Goal: Communication & Community: Connect with others

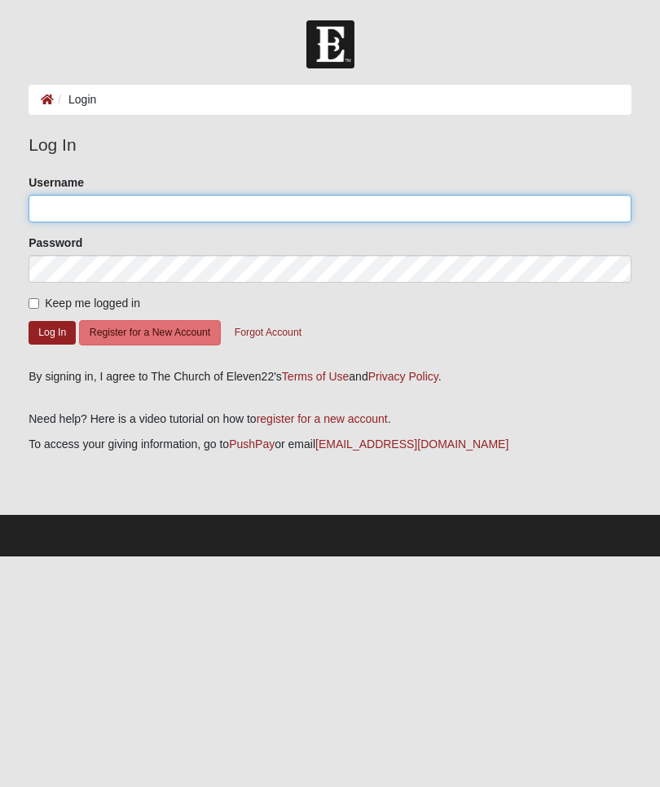
click at [340, 208] on input "Username" at bounding box center [330, 209] width 603 height 28
type input "[EMAIL_ADDRESS][DOMAIN_NAME]"
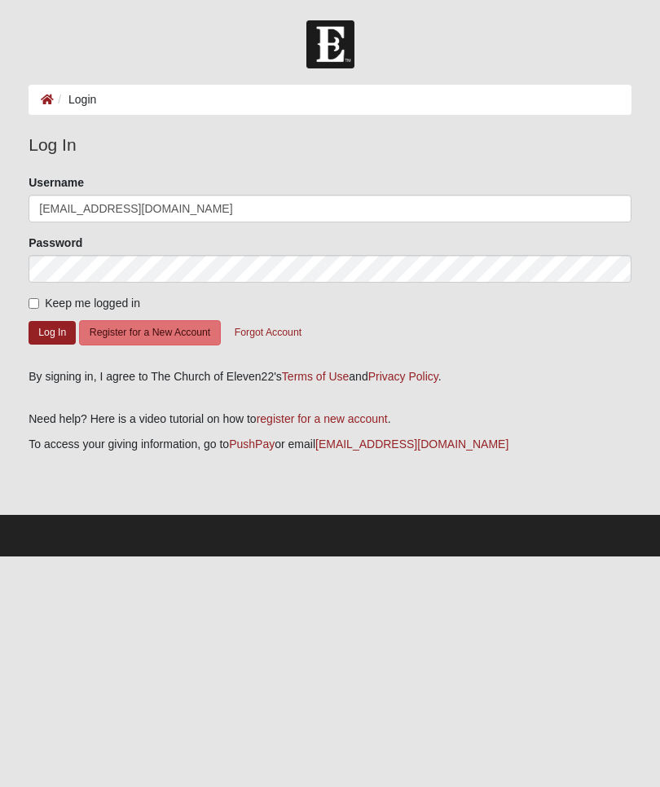
click at [52, 332] on button "Log In" at bounding box center [52, 333] width 47 height 24
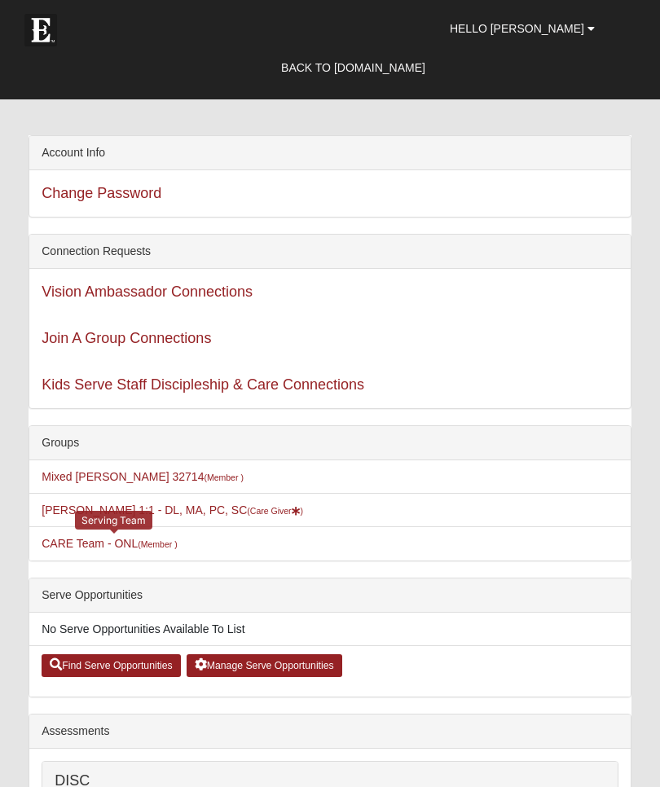
click at [126, 550] on link "CARE Team - ONL (Member )" at bounding box center [109, 543] width 135 height 13
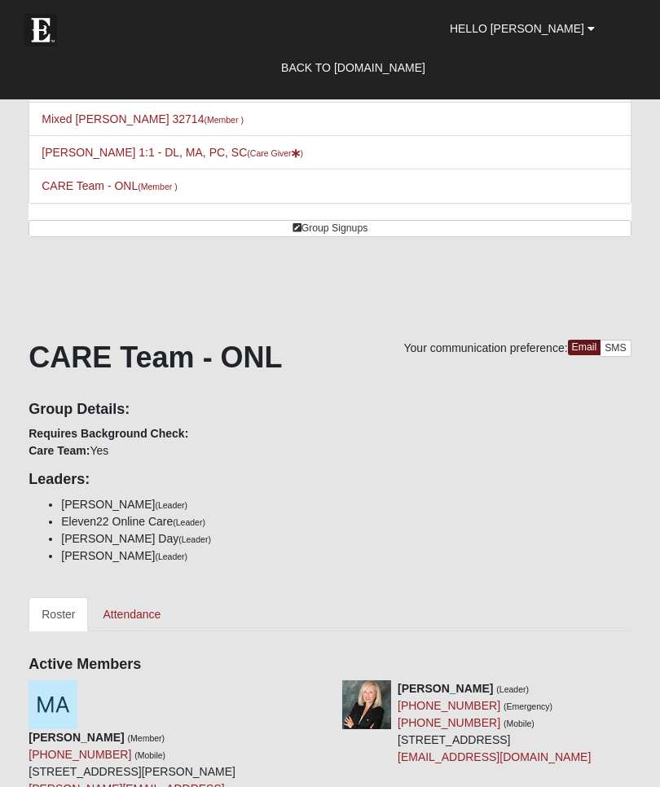
click at [247, 152] on small "(Care Giver )" at bounding box center [275, 153] width 56 height 10
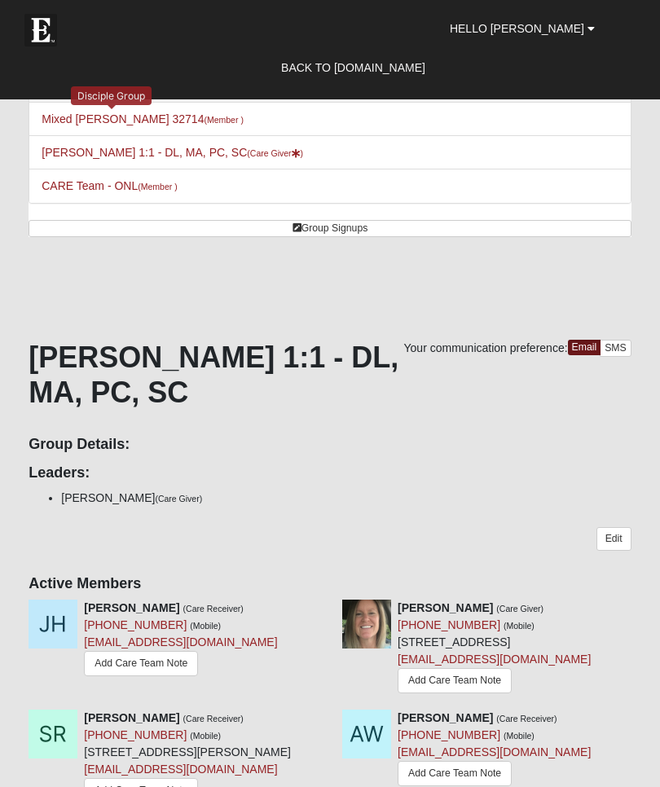
click at [140, 122] on link "Mixed Tracy 32714 (Member )" at bounding box center [143, 118] width 202 height 13
click at [549, 23] on span "Hello [PERSON_NAME]" at bounding box center [517, 28] width 135 height 13
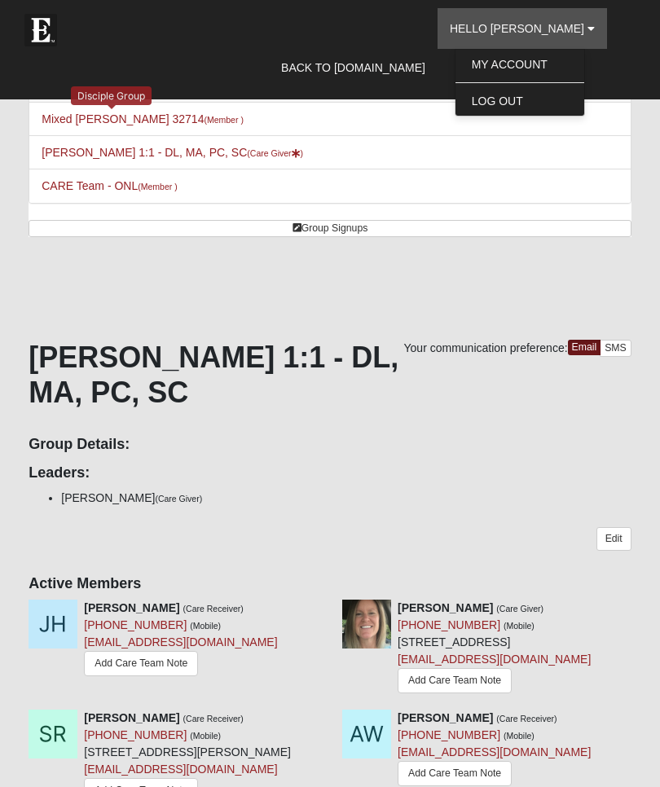
click at [564, 64] on link "My Account" at bounding box center [520, 64] width 129 height 21
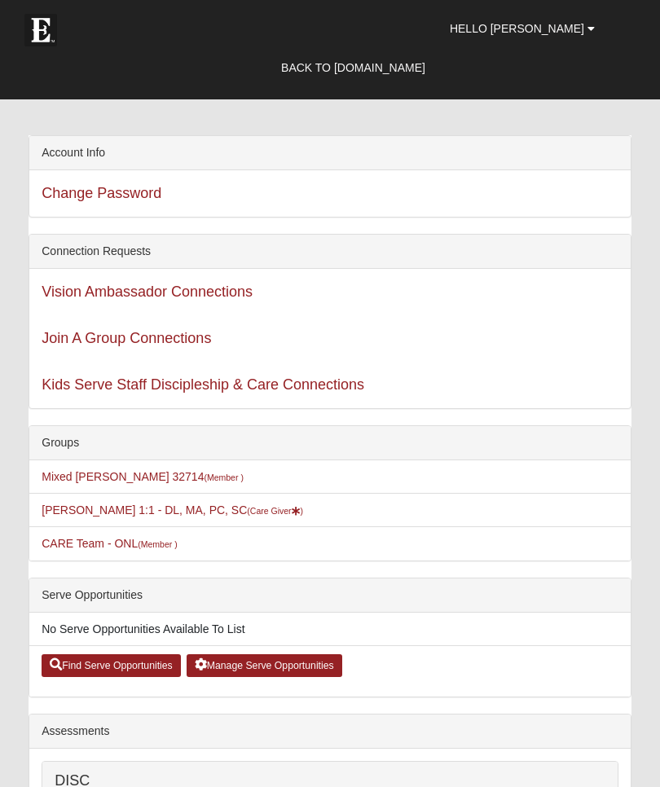
click at [128, 663] on link "Find Serve Opportunities" at bounding box center [111, 666] width 139 height 23
click at [558, 33] on span "Hello [PERSON_NAME]" at bounding box center [517, 28] width 135 height 13
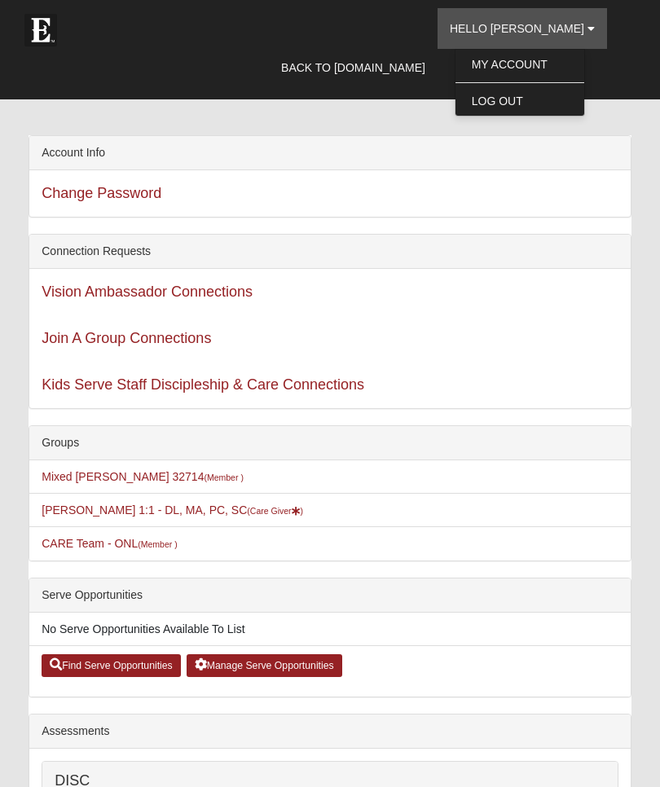
click at [555, 68] on link "My Account" at bounding box center [520, 64] width 129 height 21
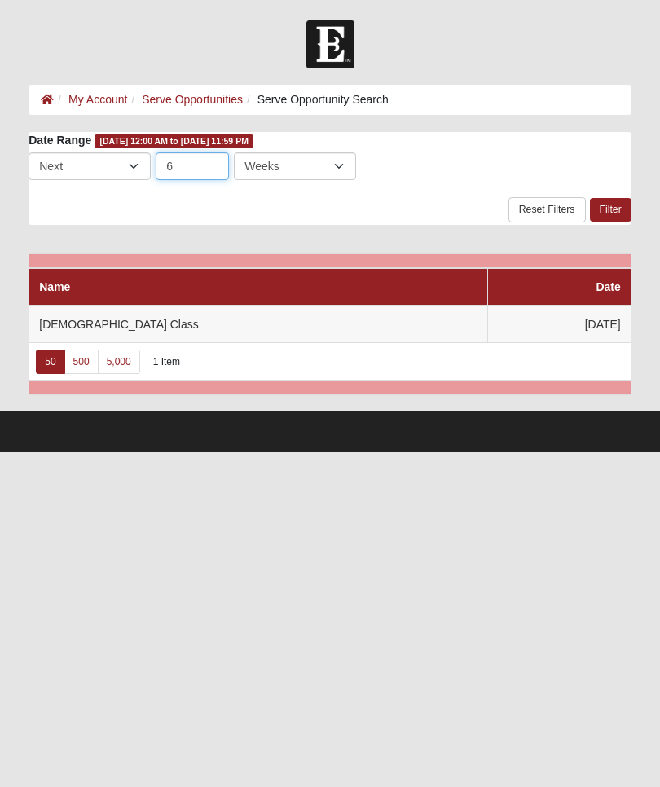
click at [206, 166] on input "6" at bounding box center [192, 166] width 73 height 28
type input "12"
click input "submit" at bounding box center [0, 0] width 0 height 0
click at [209, 99] on link "Serve Opportunities" at bounding box center [192, 99] width 101 height 13
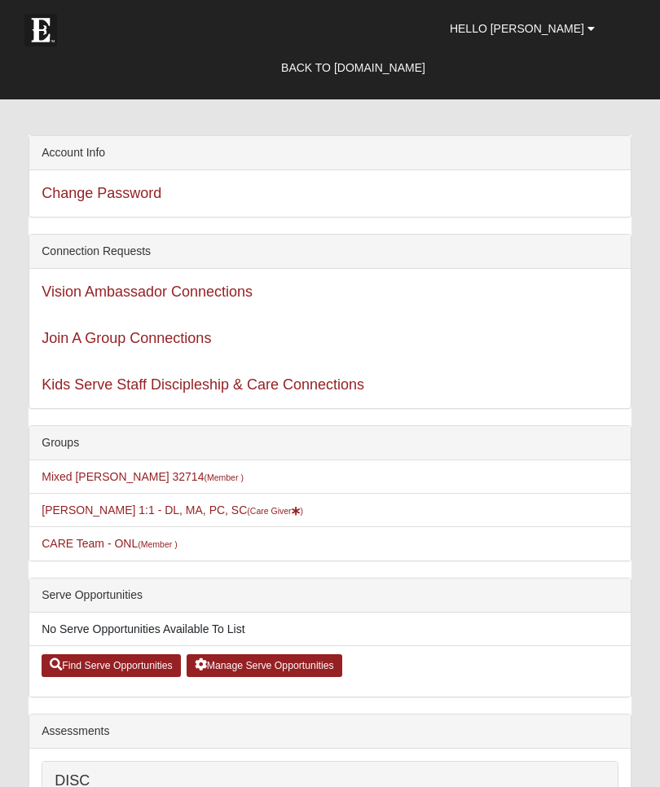
click at [432, 67] on link "Back to [DOMAIN_NAME]" at bounding box center [353, 67] width 169 height 41
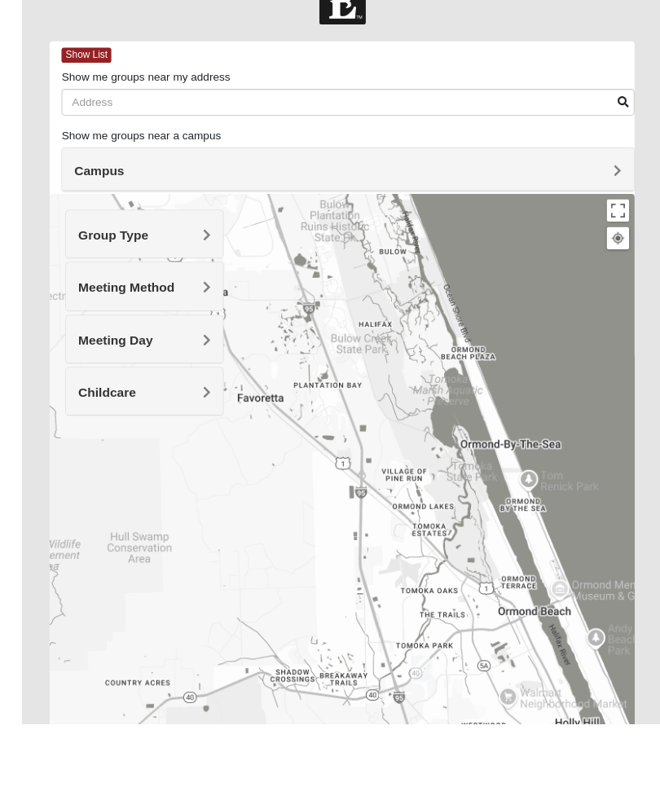
scroll to position [64, 0]
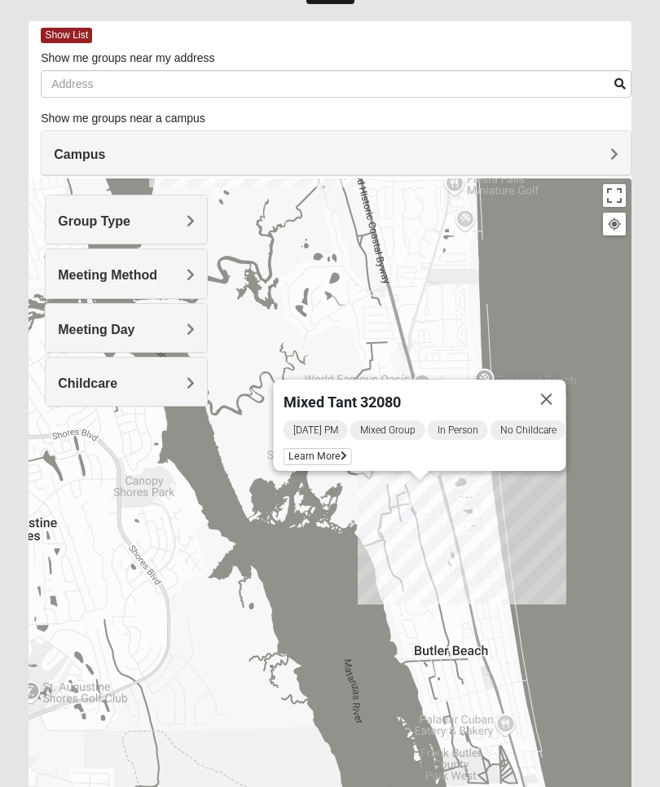
click at [309, 449] on span "Learn More" at bounding box center [318, 456] width 68 height 17
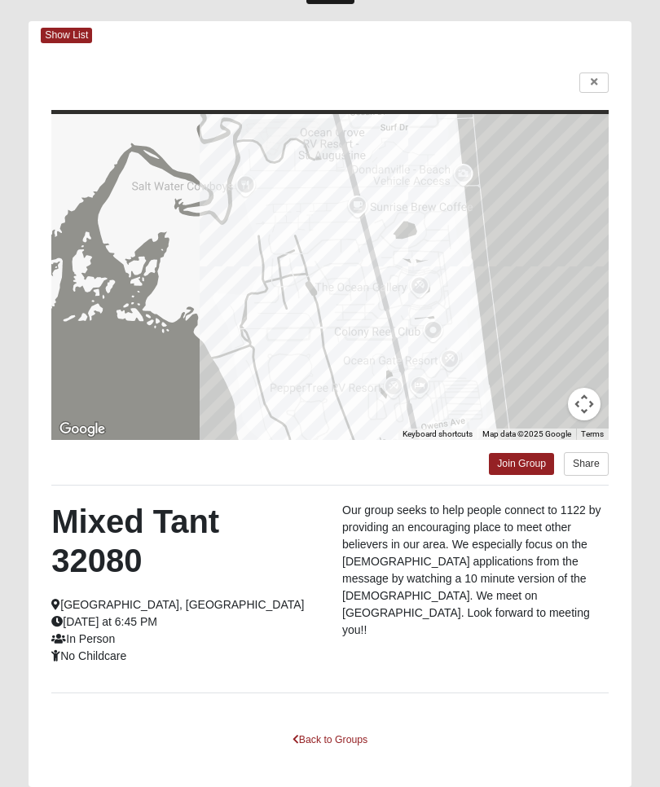
click at [602, 79] on link at bounding box center [594, 83] width 29 height 20
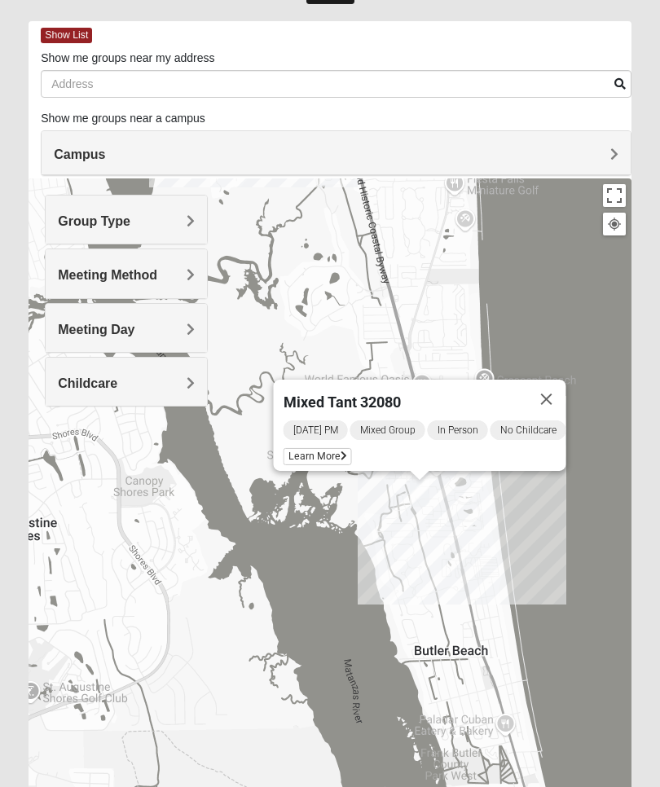
click at [560, 401] on button "Close" at bounding box center [546, 399] width 39 height 39
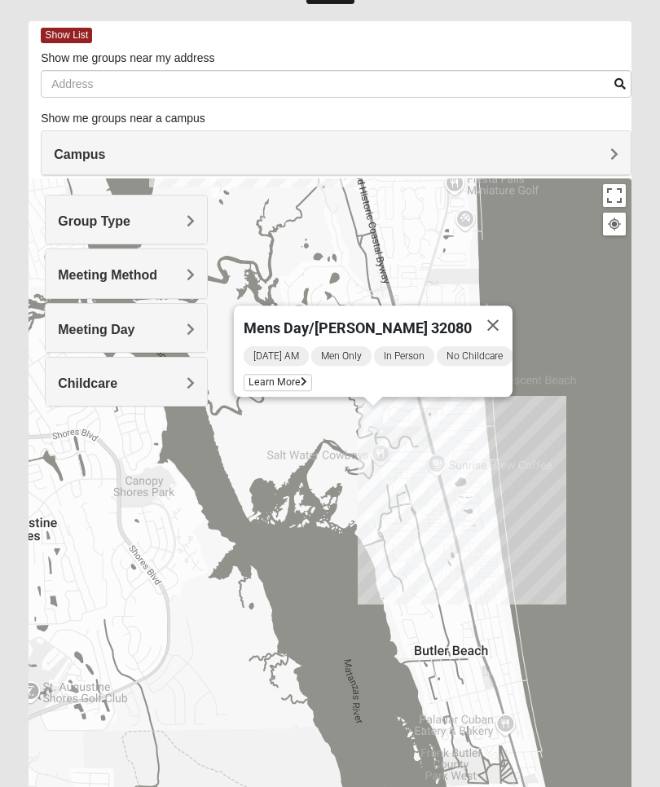
click at [279, 371] on div "[DATE] AM Men Only In Person No Childcare Learn More" at bounding box center [378, 371] width 269 height 52
click at [279, 382] on span "Learn More" at bounding box center [278, 382] width 68 height 17
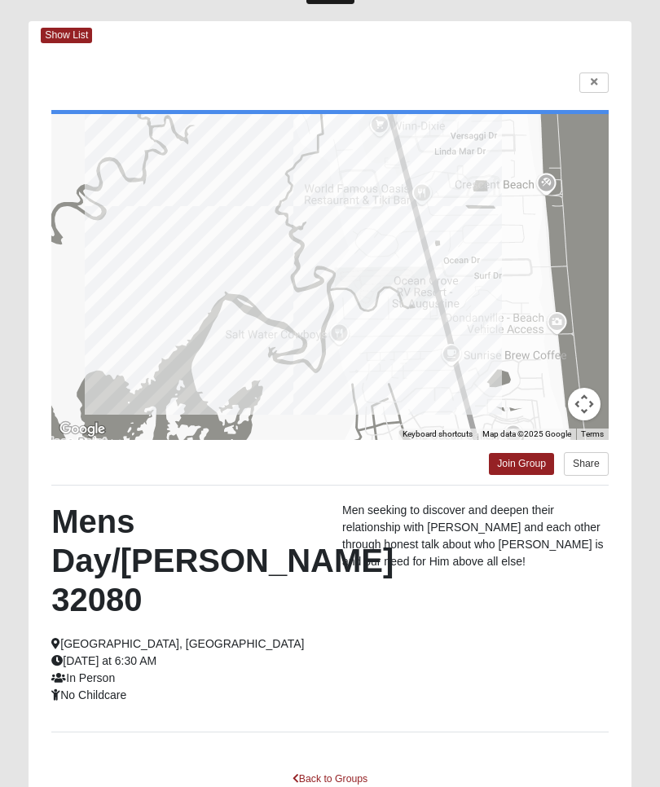
click at [593, 87] on icon at bounding box center [594, 82] width 7 height 10
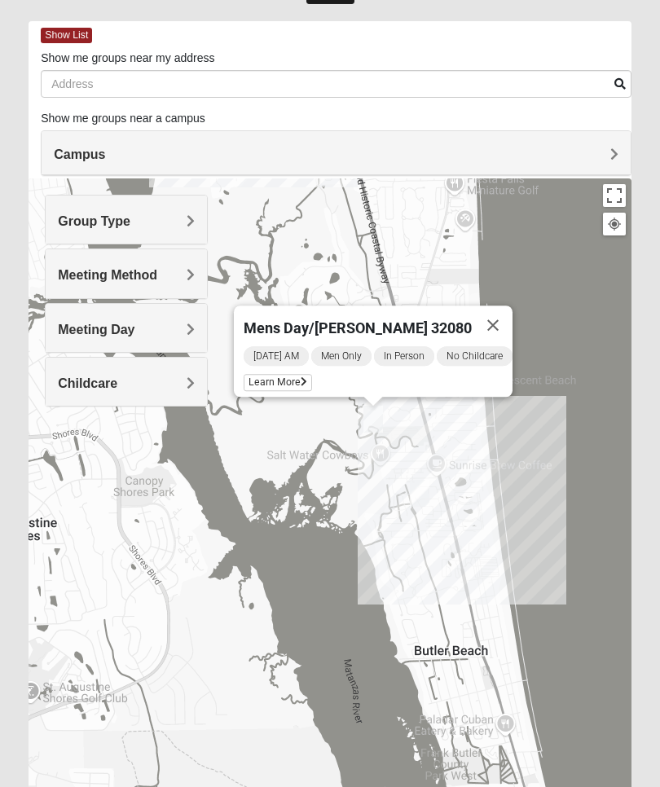
click at [497, 323] on button "Close" at bounding box center [493, 325] width 39 height 39
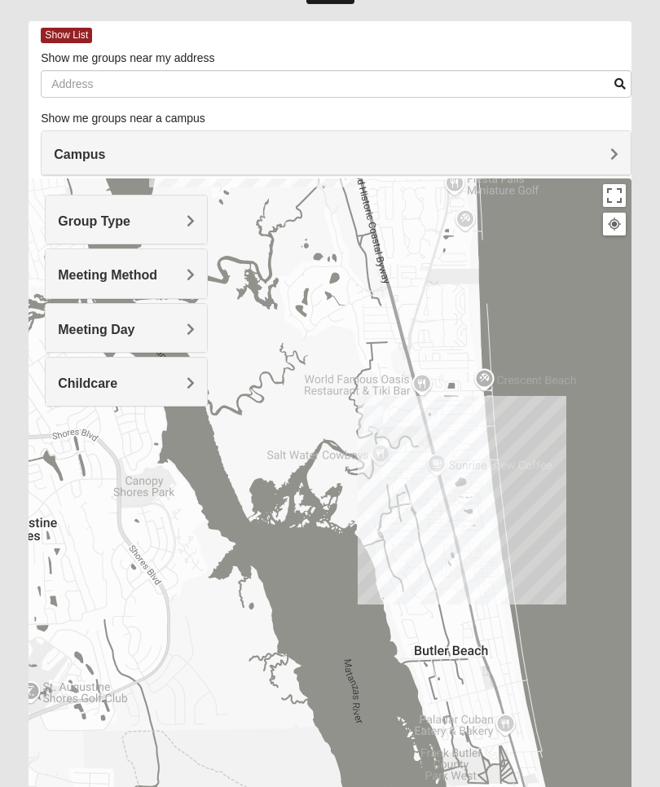
click at [417, 421] on div at bounding box center [330, 505] width 603 height 652
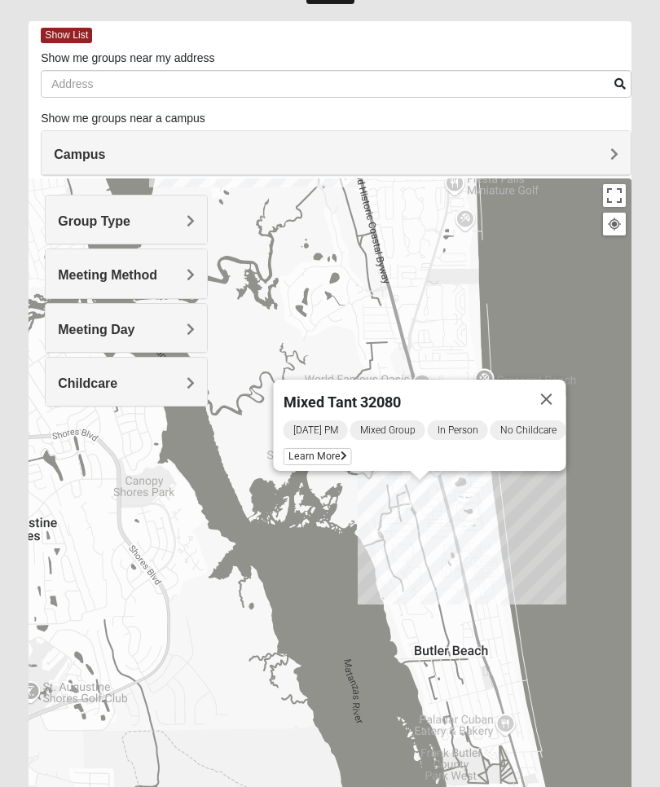
click at [306, 448] on span "Learn More" at bounding box center [318, 456] width 68 height 17
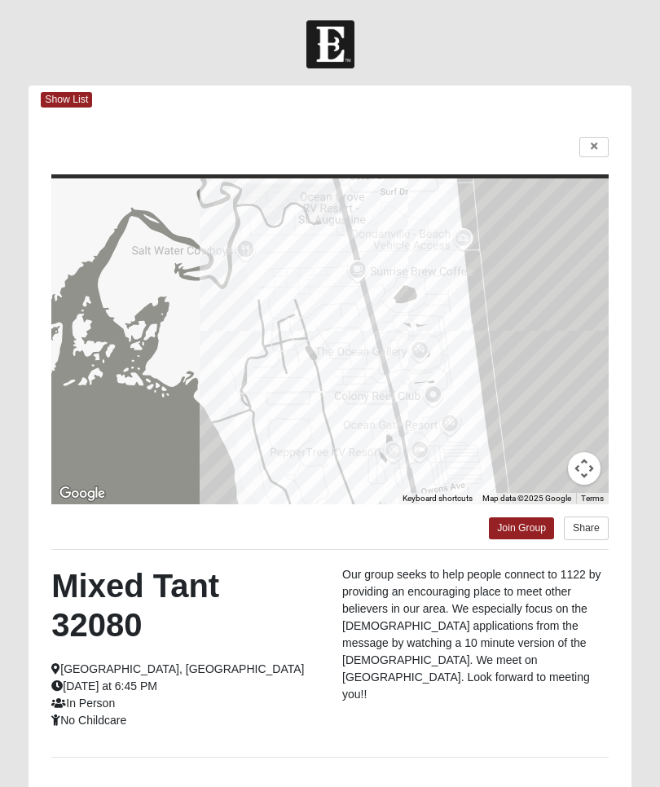
scroll to position [33, 0]
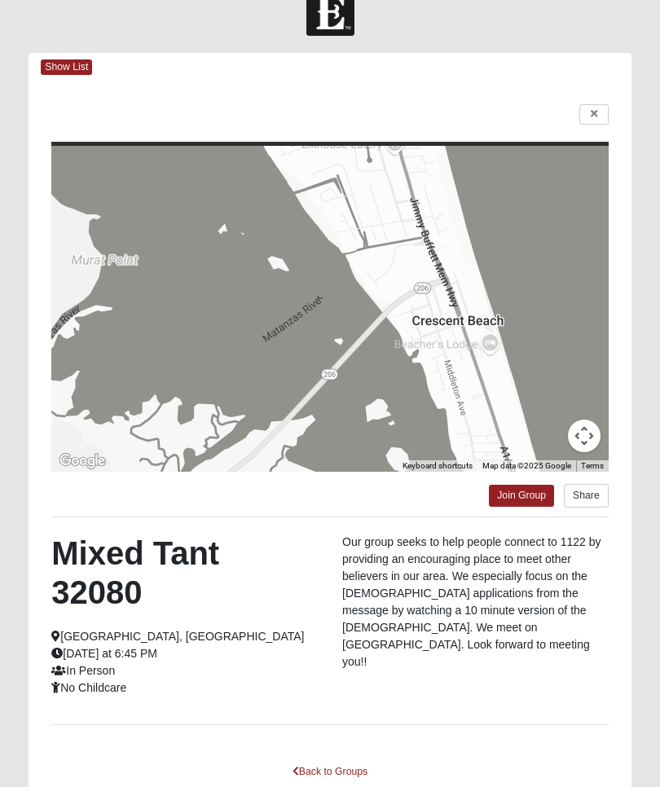
click at [517, 497] on link "Join Group" at bounding box center [521, 496] width 65 height 22
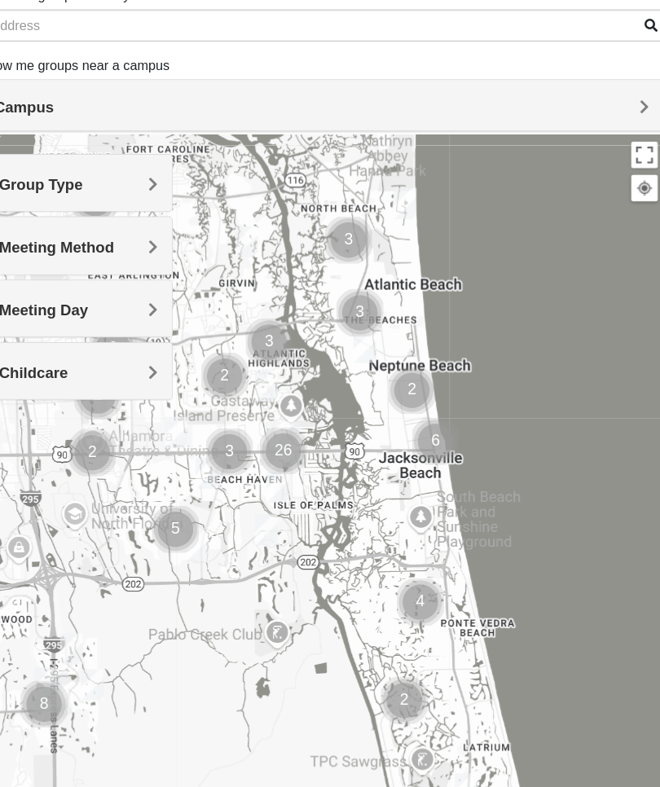
scroll to position [169, 0]
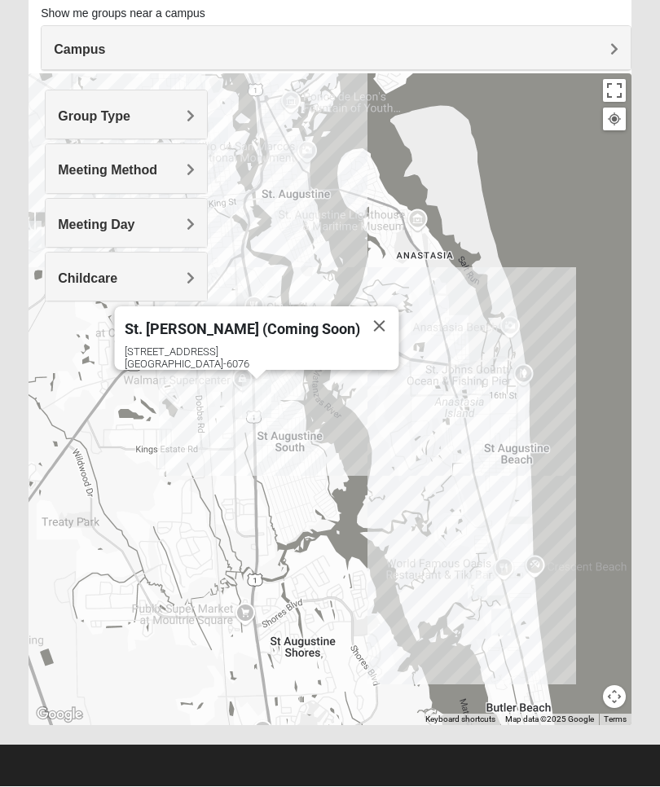
click at [362, 315] on button "Close" at bounding box center [379, 326] width 39 height 39
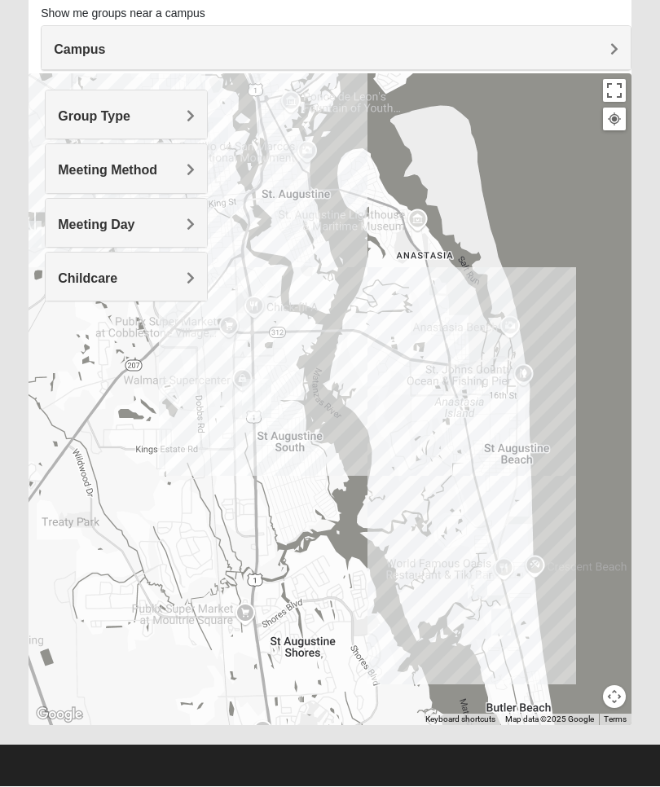
click at [386, 380] on div at bounding box center [330, 400] width 603 height 652
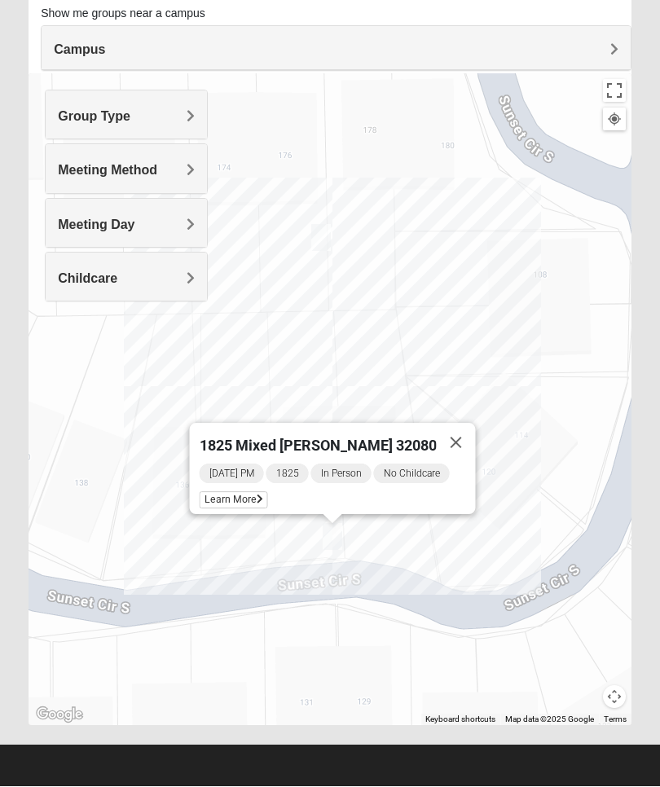
click at [455, 436] on button "Close" at bounding box center [456, 443] width 39 height 39
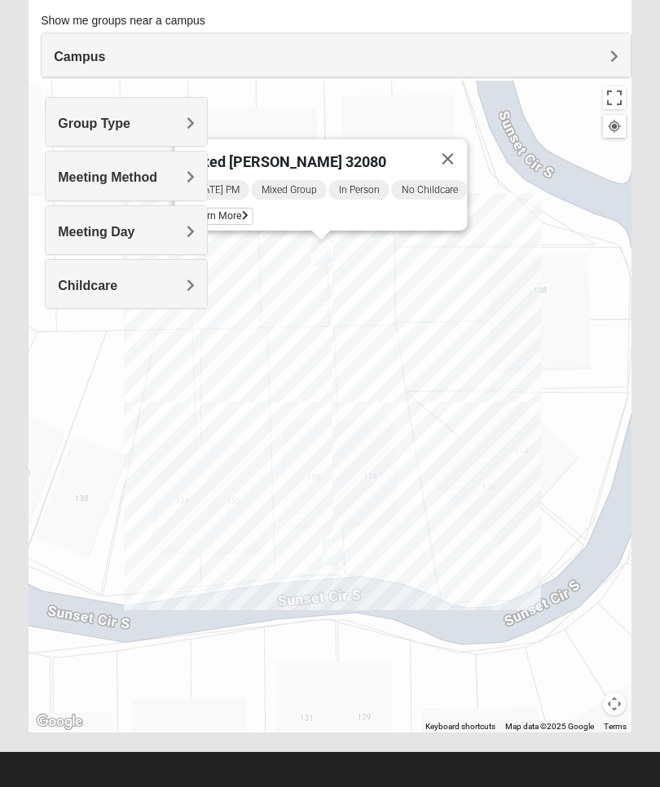
scroll to position [161, 0]
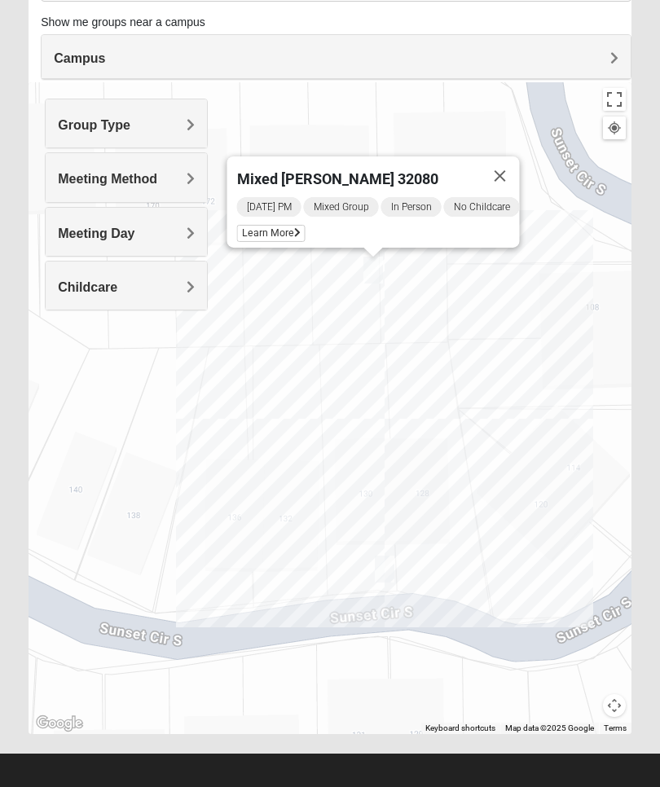
click at [269, 227] on span "Learn More" at bounding box center [271, 233] width 68 height 17
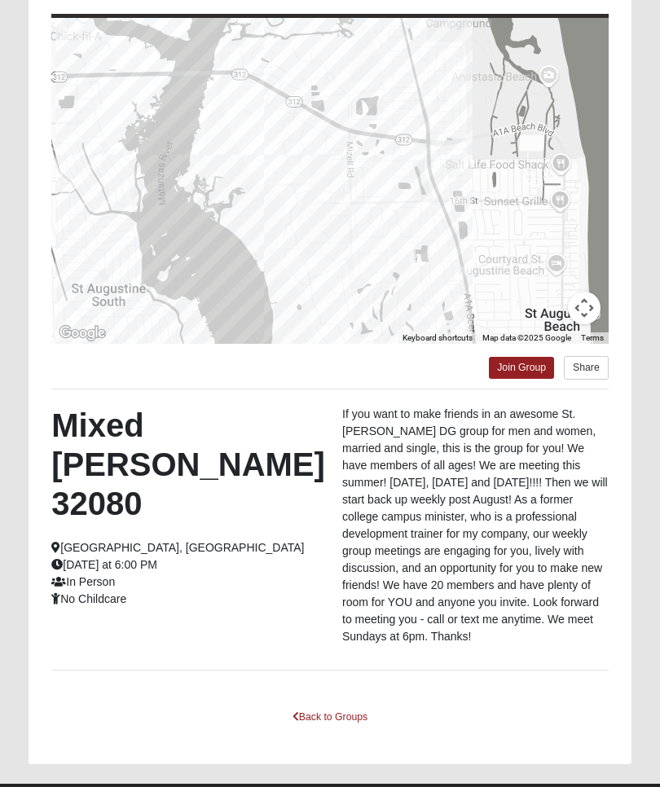
click at [326, 710] on link "Back to Groups" at bounding box center [330, 717] width 96 height 25
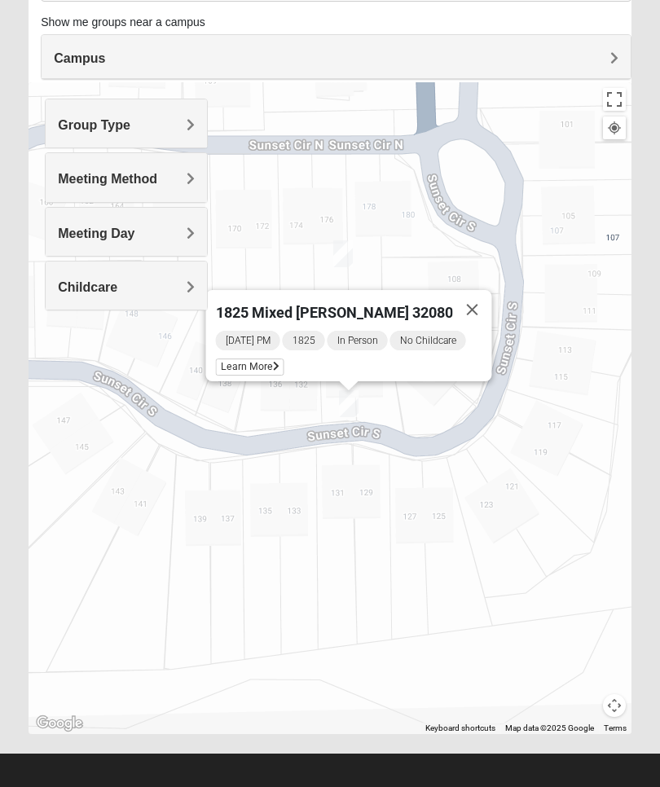
click at [269, 370] on span "Learn More" at bounding box center [250, 367] width 68 height 17
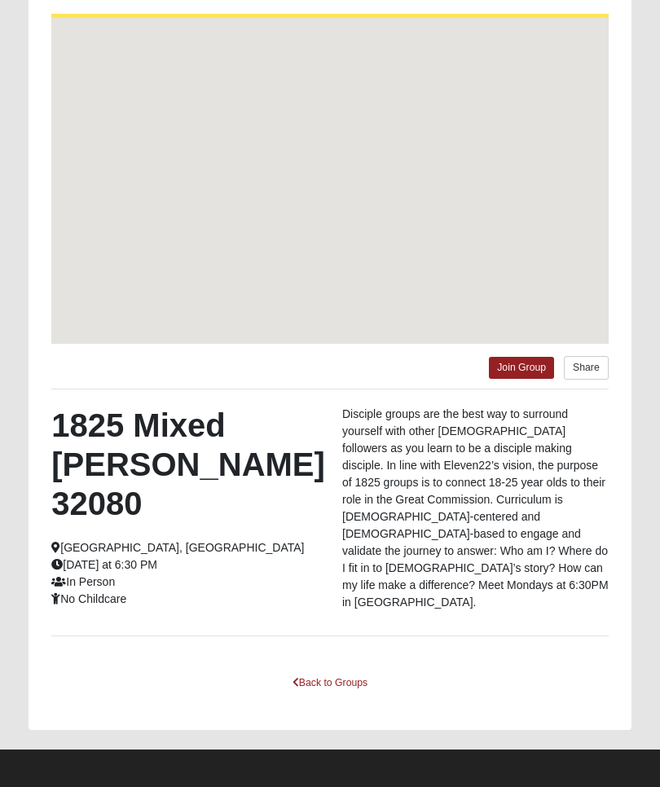
scroll to position [130, 0]
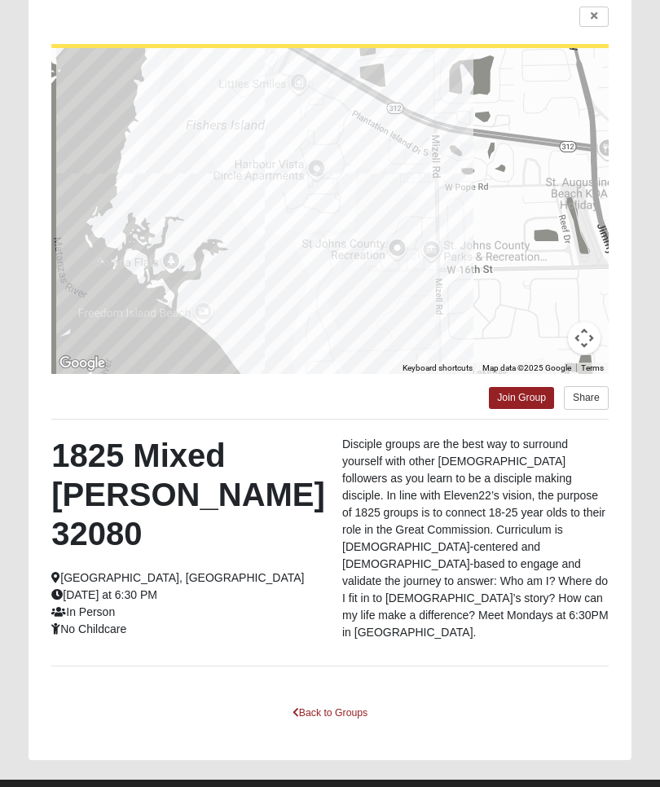
click at [329, 701] on link "Back to Groups" at bounding box center [330, 713] width 96 height 25
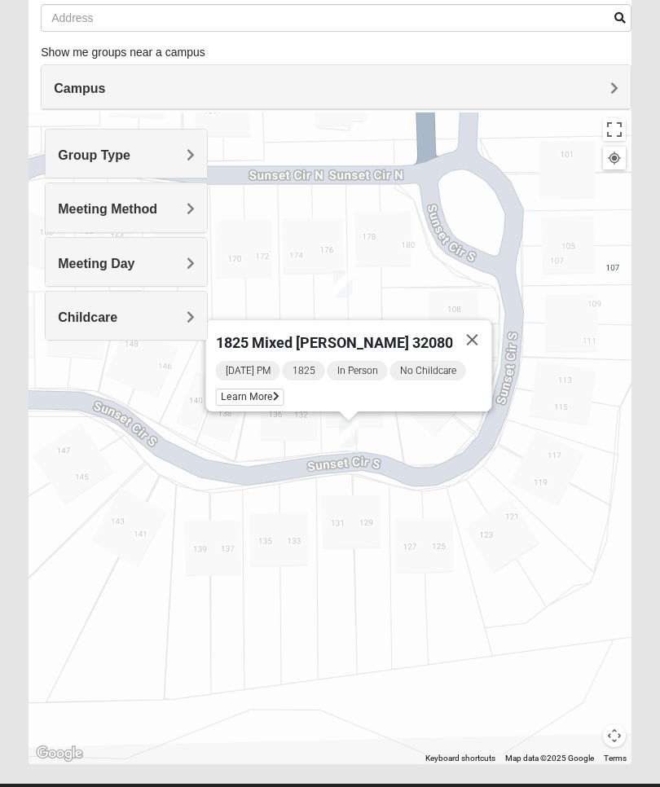
click at [464, 346] on button "Close" at bounding box center [472, 339] width 39 height 39
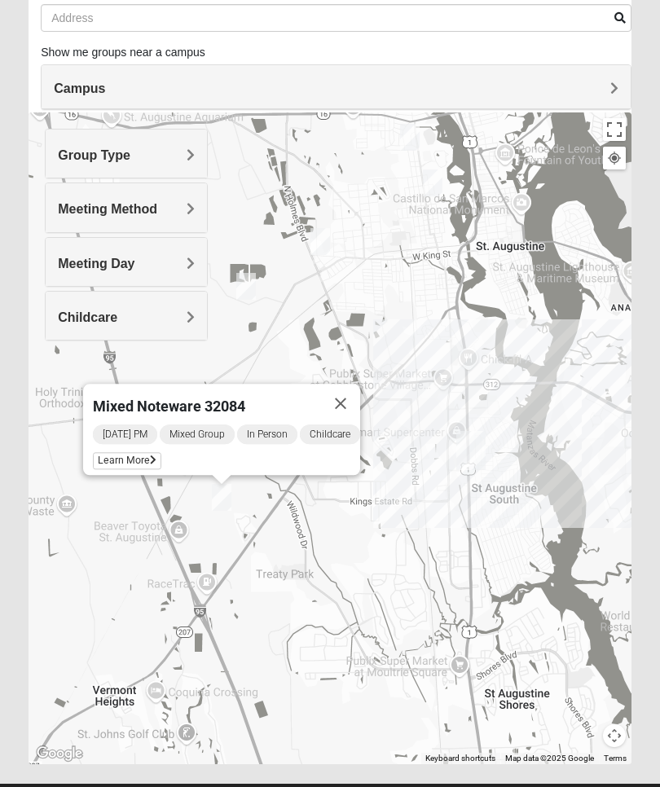
click at [127, 454] on span "Learn More" at bounding box center [127, 460] width 68 height 17
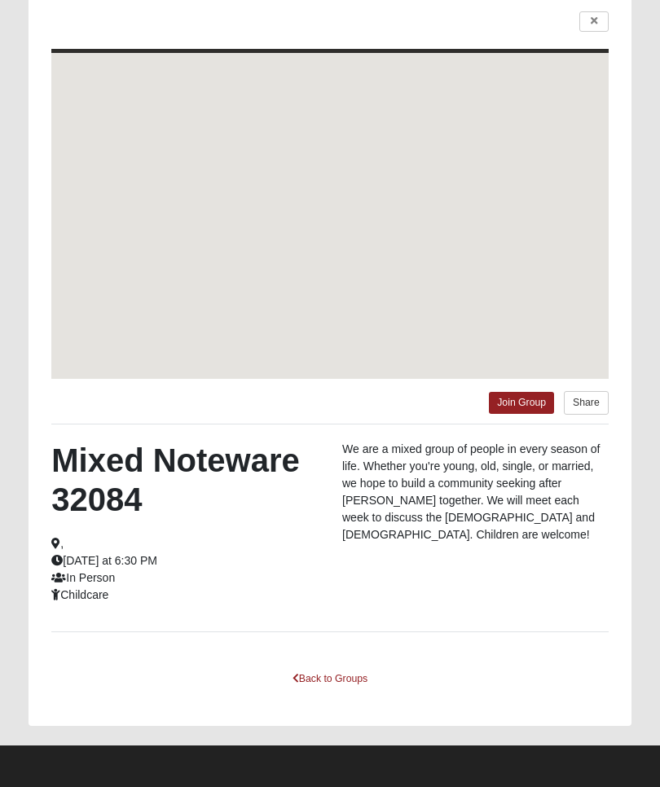
scroll to position [126, 0]
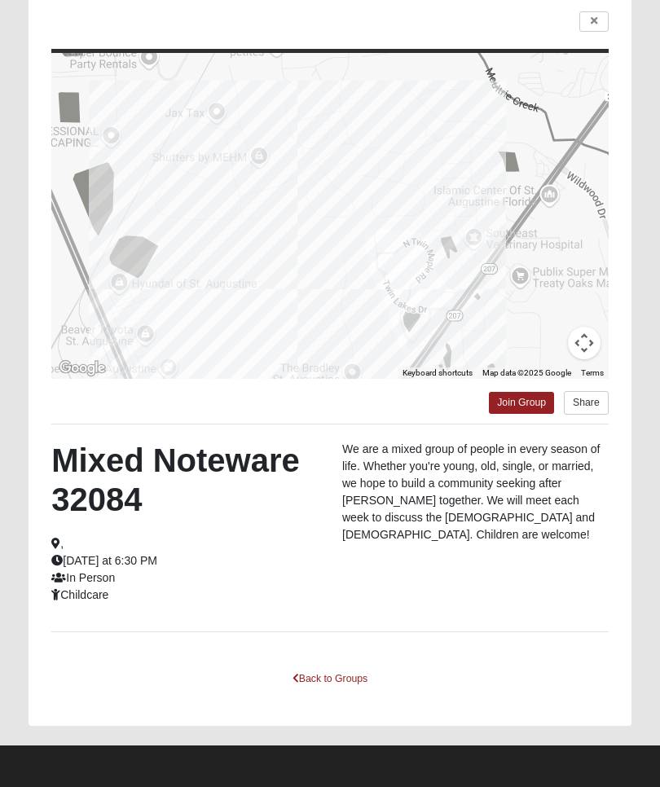
click at [335, 679] on link "Back to Groups" at bounding box center [330, 679] width 96 height 25
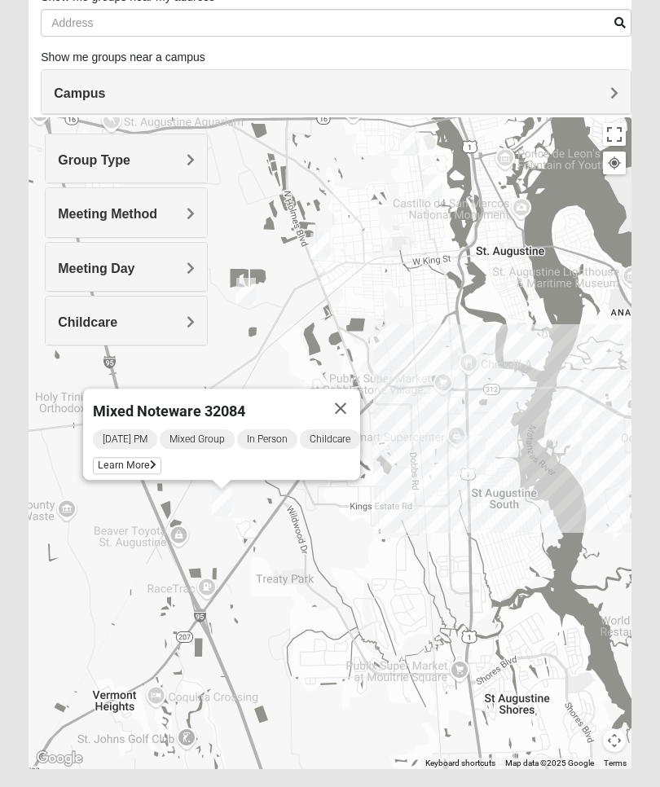
click at [346, 408] on button "Close" at bounding box center [340, 408] width 39 height 39
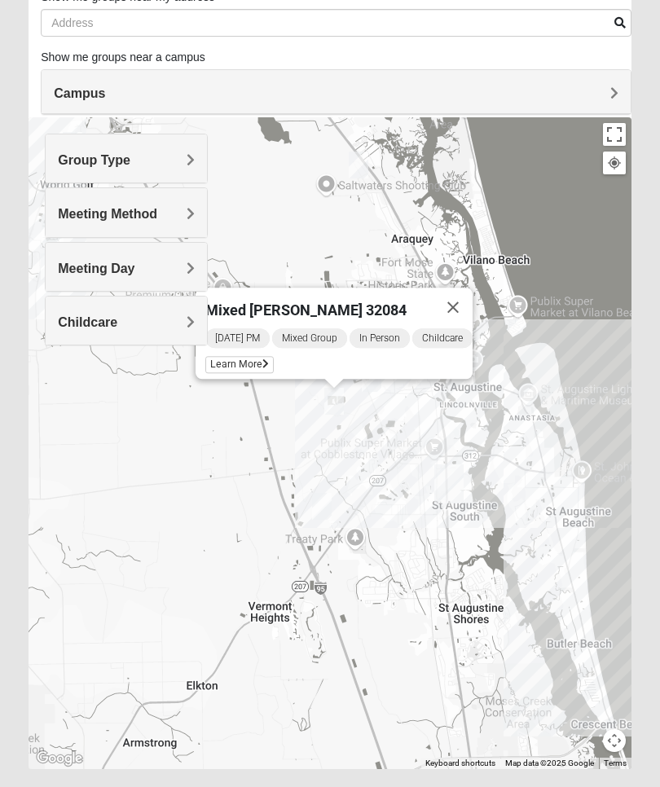
click at [253, 357] on span "Learn More" at bounding box center [239, 364] width 68 height 17
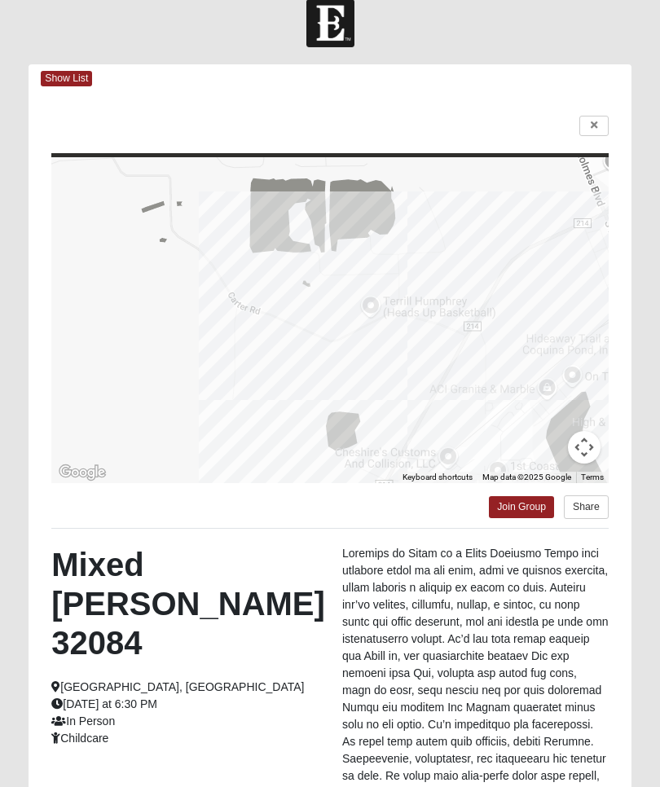
scroll to position [0, 0]
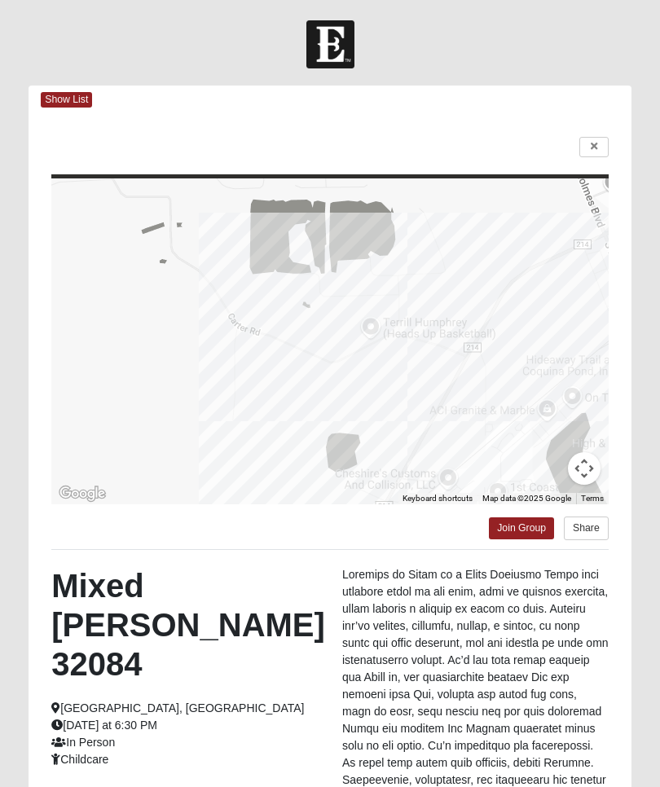
click at [593, 154] on link at bounding box center [594, 147] width 29 height 20
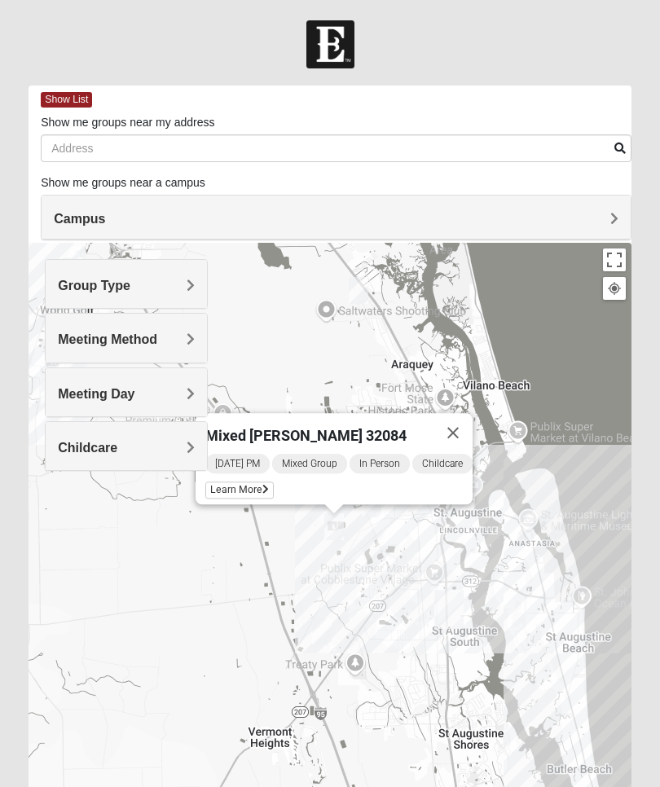
click at [456, 431] on button "Close" at bounding box center [453, 432] width 39 height 39
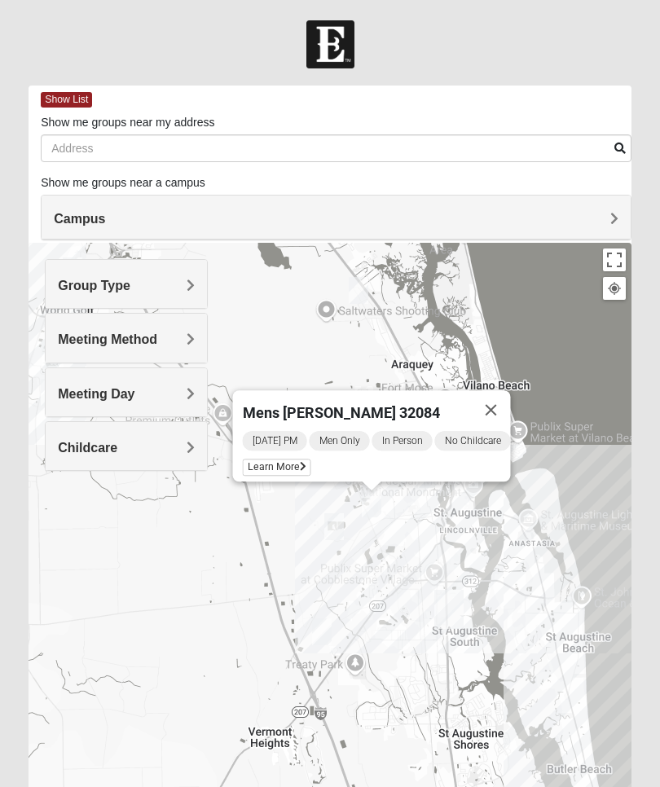
click at [505, 402] on button "Close" at bounding box center [491, 409] width 39 height 39
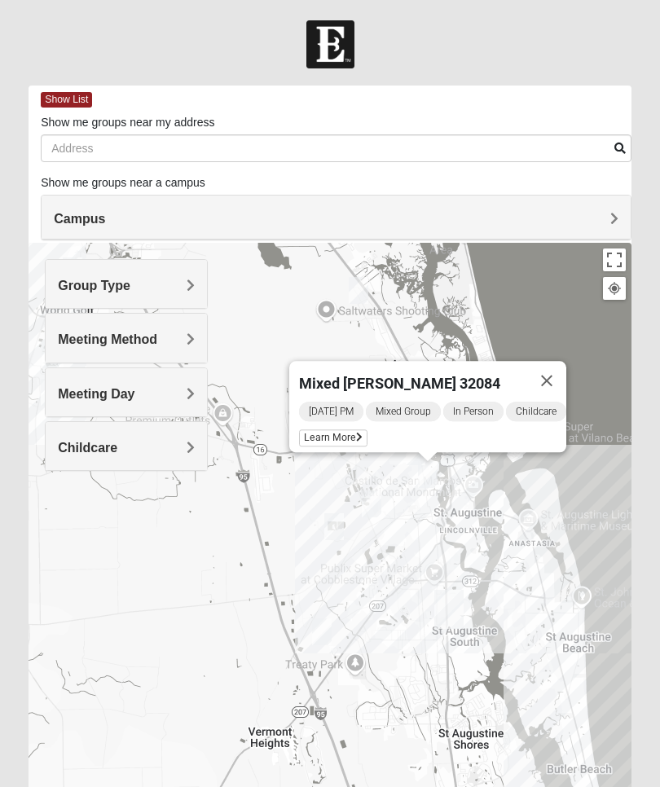
click at [336, 431] on span "Learn More" at bounding box center [333, 438] width 68 height 17
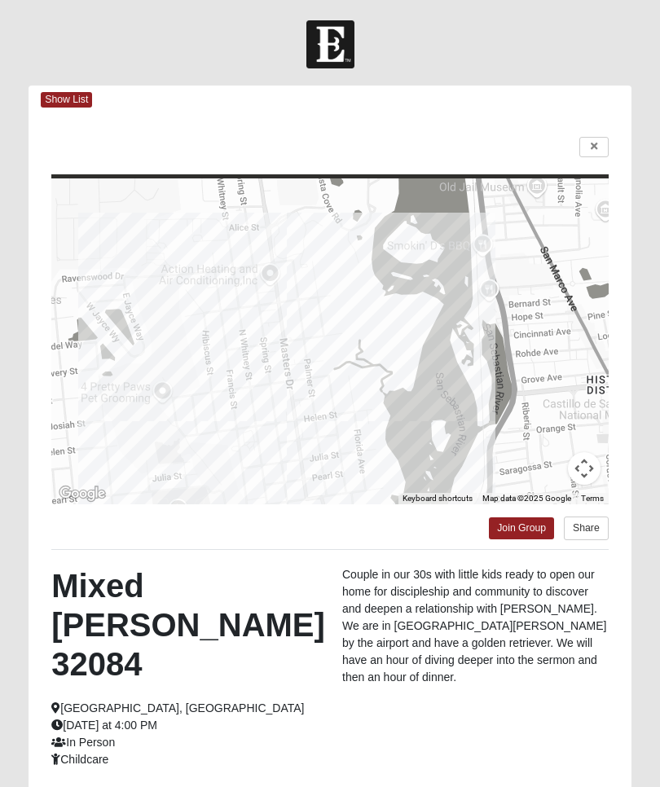
click at [595, 151] on icon at bounding box center [594, 147] width 7 height 10
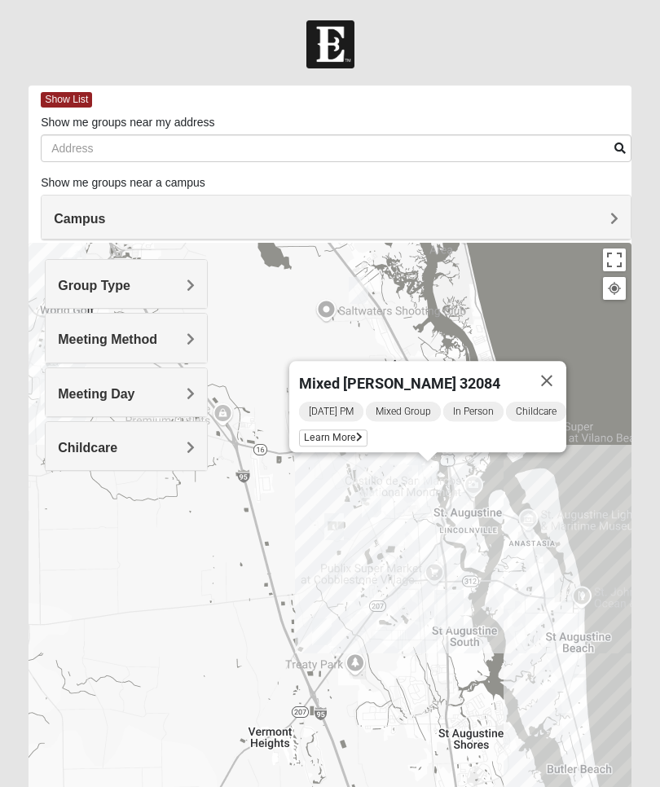
click at [548, 383] on button "Close" at bounding box center [546, 380] width 39 height 39
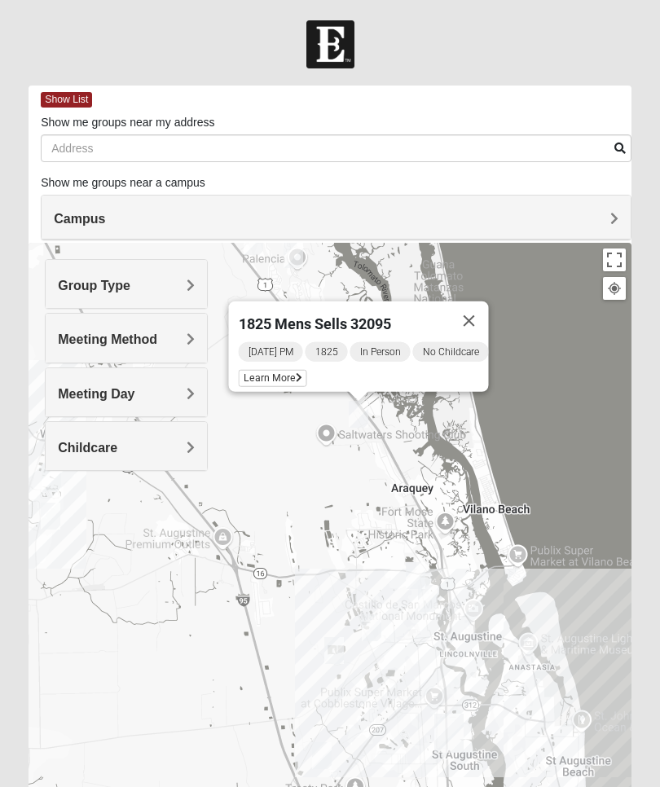
click at [273, 372] on span "Learn More" at bounding box center [273, 378] width 68 height 17
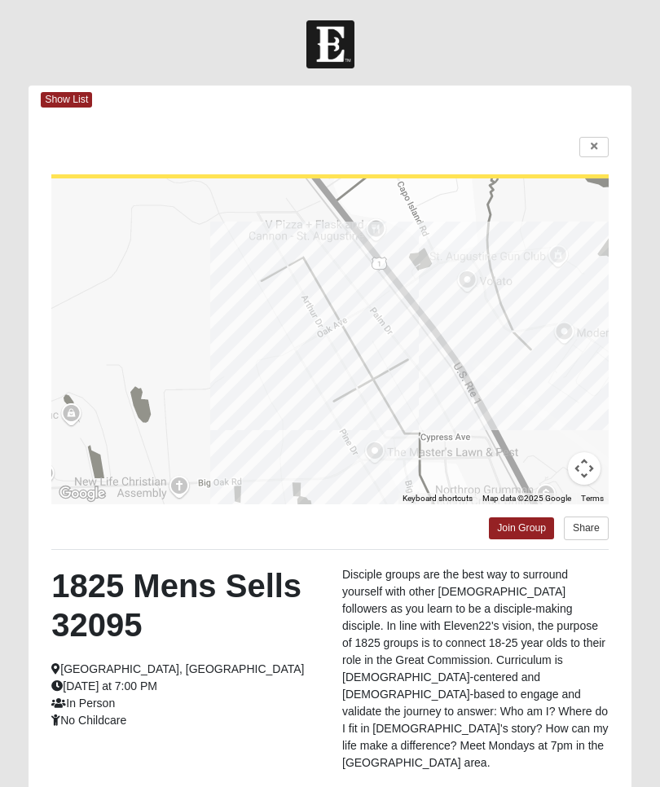
click at [598, 155] on link at bounding box center [594, 147] width 29 height 20
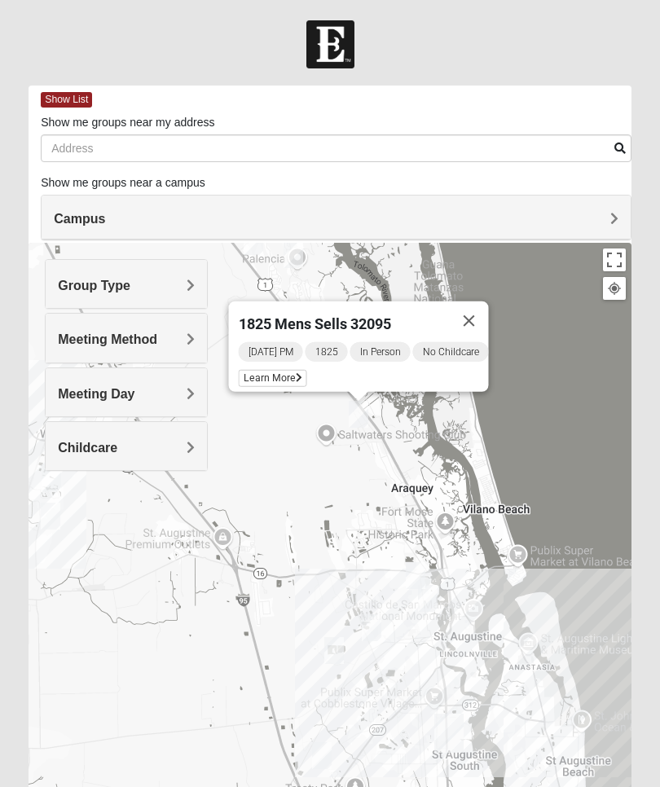
click at [474, 325] on button "Close" at bounding box center [469, 321] width 39 height 39
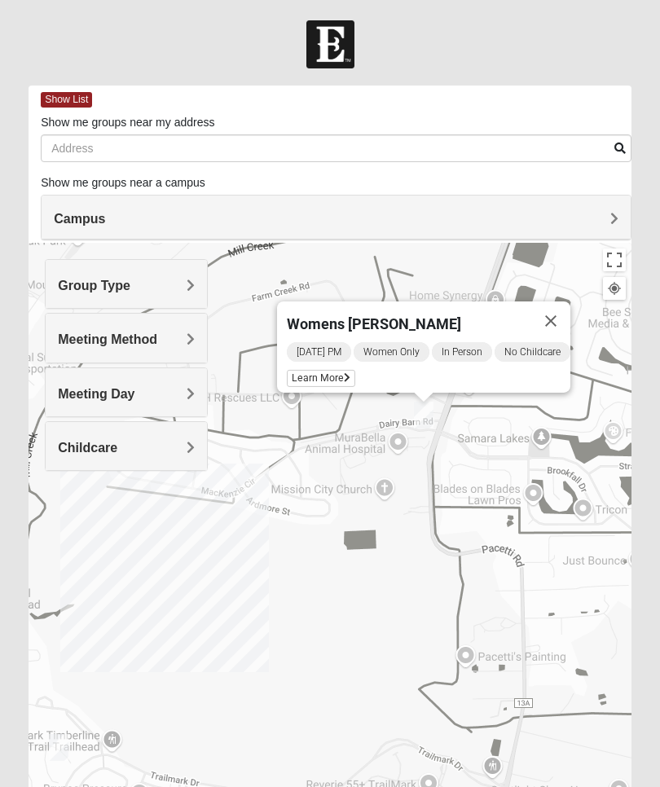
click at [331, 371] on span "Learn More" at bounding box center [321, 378] width 68 height 17
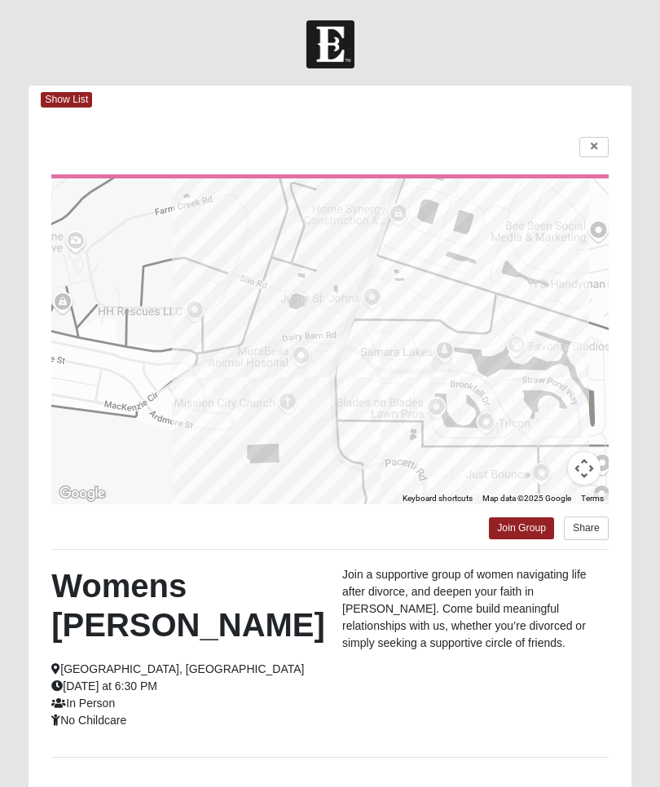
click at [592, 156] on link at bounding box center [594, 147] width 29 height 20
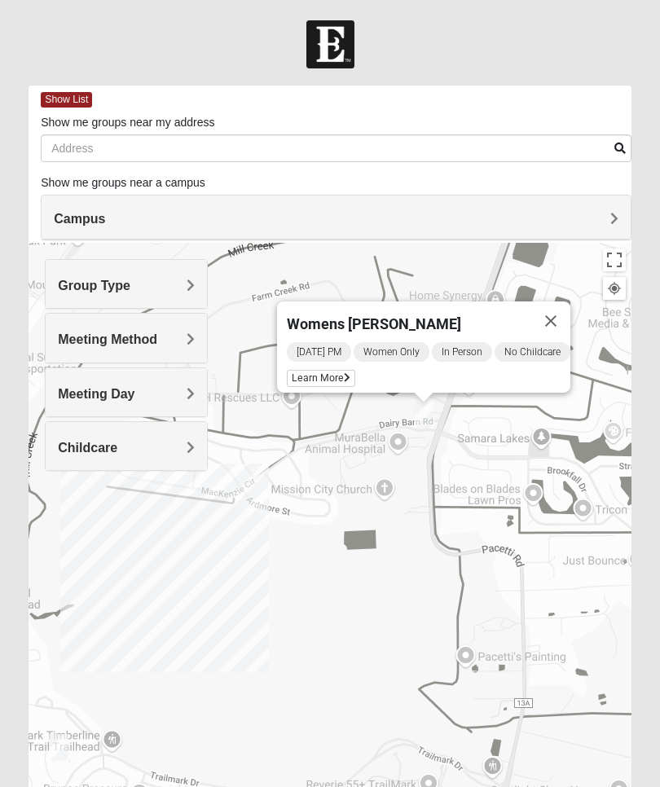
click at [561, 323] on button "Close" at bounding box center [550, 321] width 39 height 39
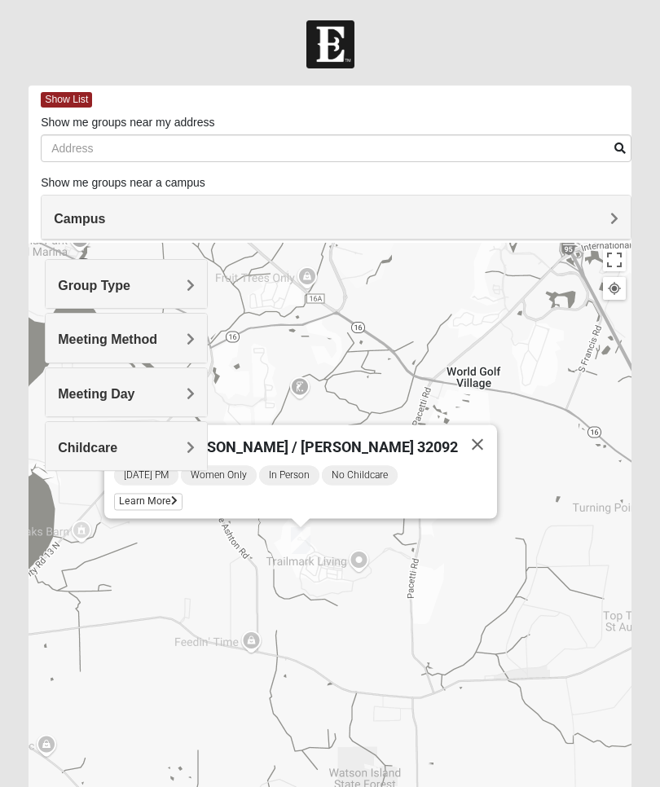
scroll to position [4, 0]
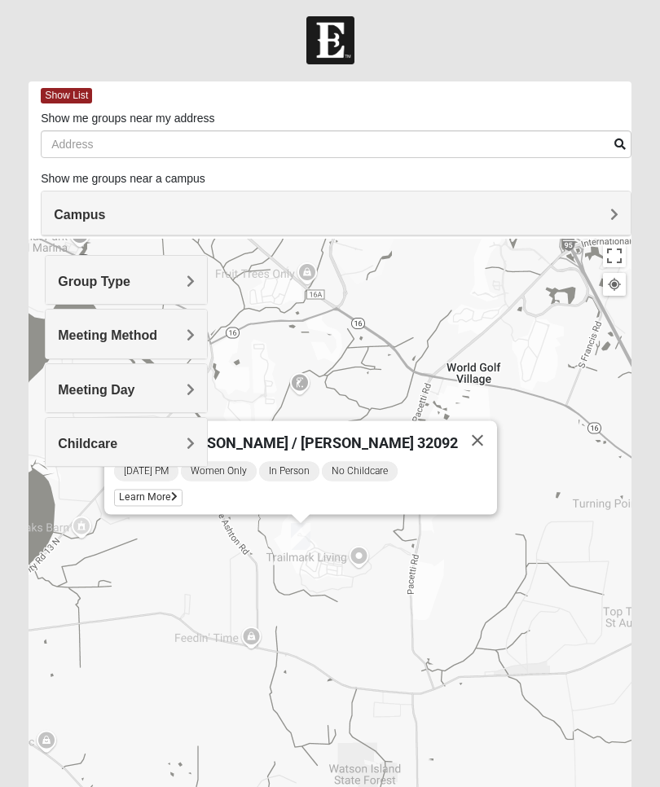
click at [183, 496] on span "Learn More" at bounding box center [148, 498] width 68 height 17
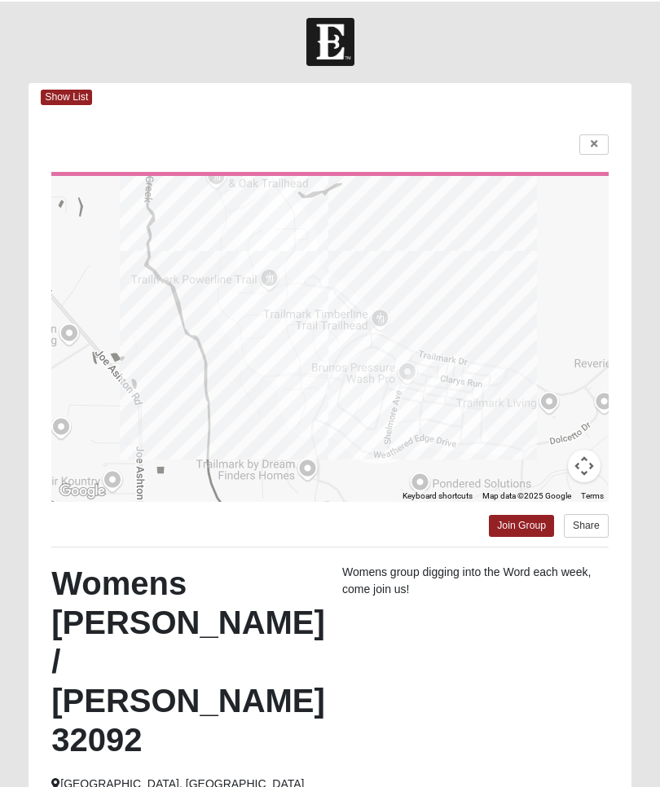
scroll to position [0, 0]
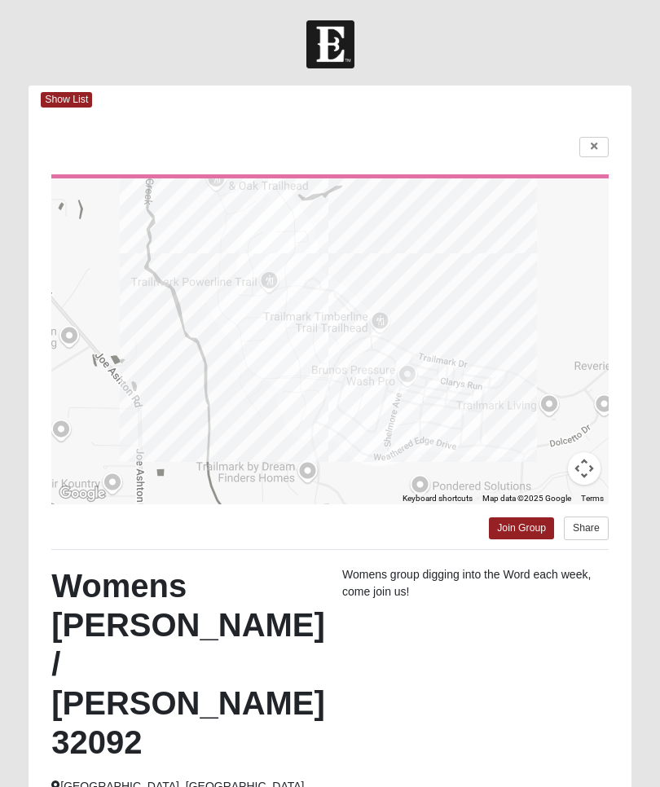
click at [601, 148] on link at bounding box center [594, 147] width 29 height 20
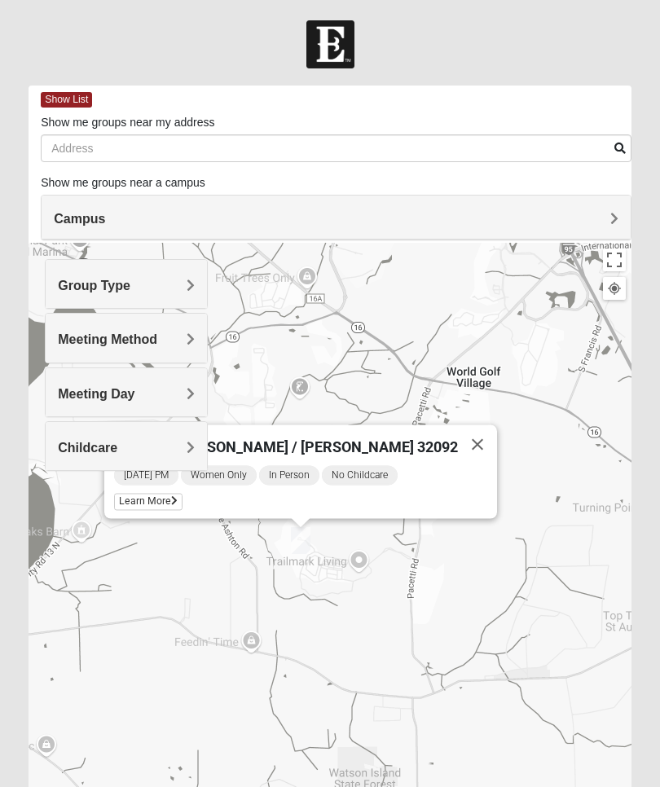
click at [458, 451] on button "Close" at bounding box center [477, 445] width 39 height 39
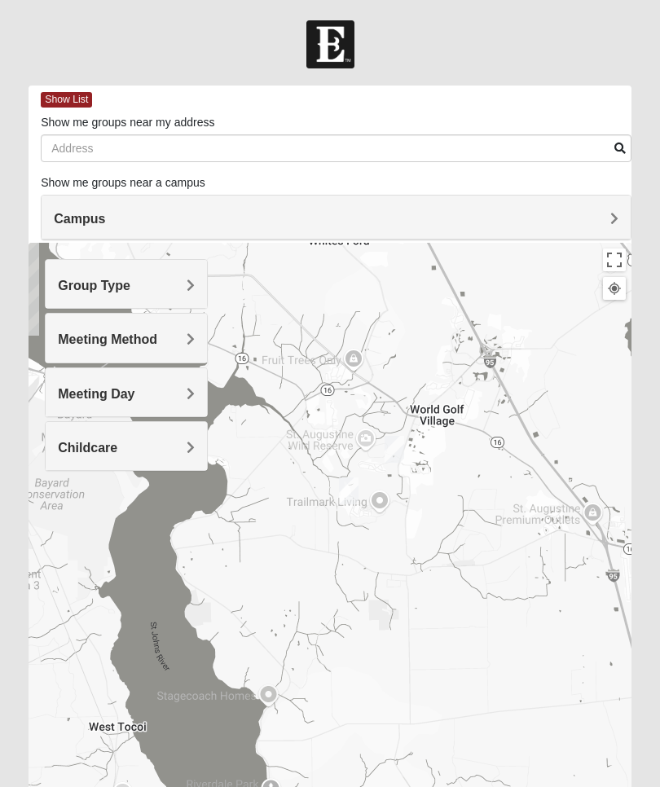
click at [130, 286] on span "Group Type" at bounding box center [94, 286] width 73 height 14
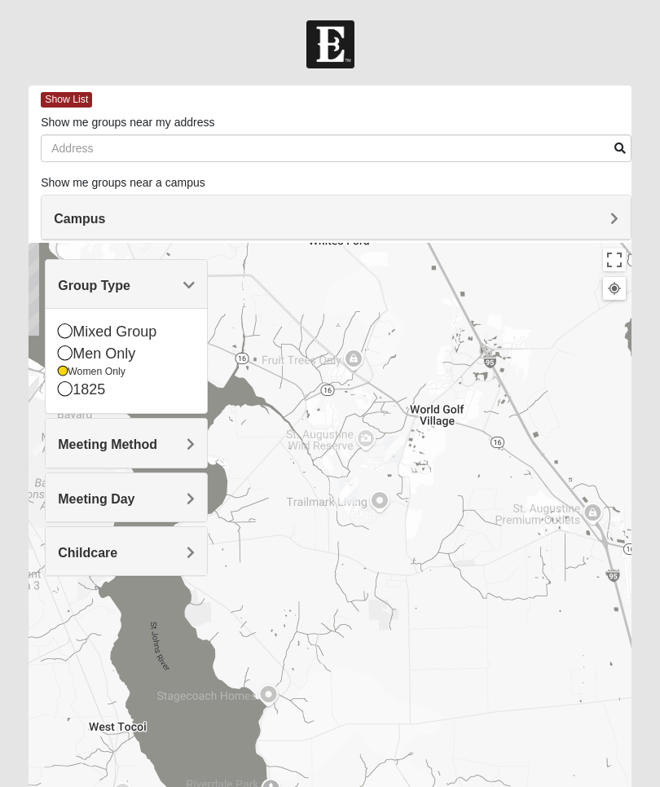
click at [73, 331] on div "Mixed Group" at bounding box center [126, 332] width 137 height 22
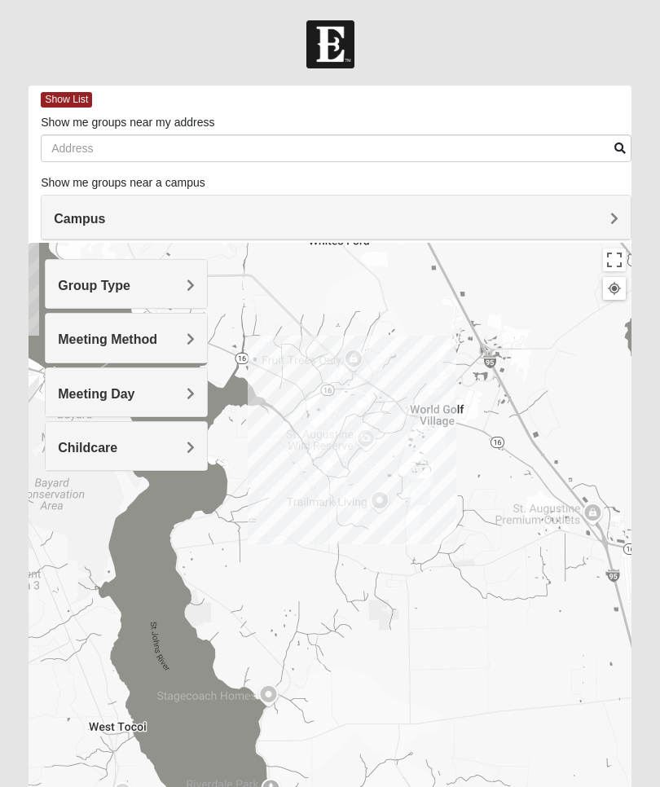
click at [130, 283] on h4 "Group Type" at bounding box center [126, 285] width 137 height 15
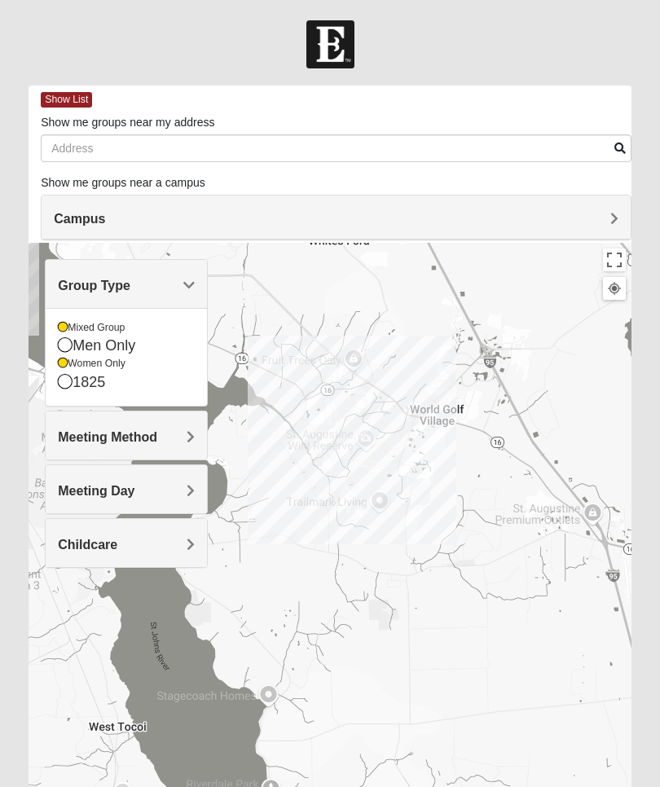
click at [72, 365] on div "Women Only" at bounding box center [126, 364] width 137 height 14
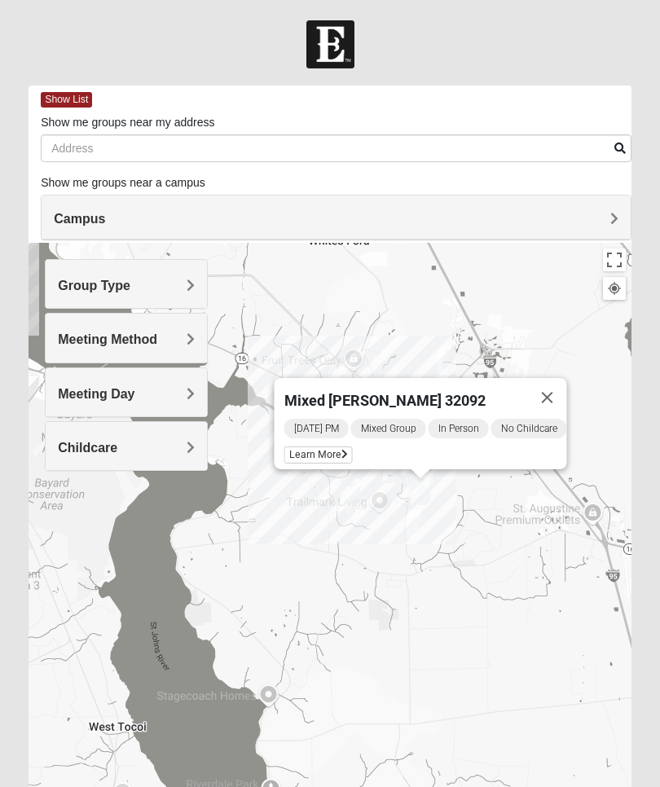
click at [323, 448] on span "Learn More" at bounding box center [318, 455] width 68 height 17
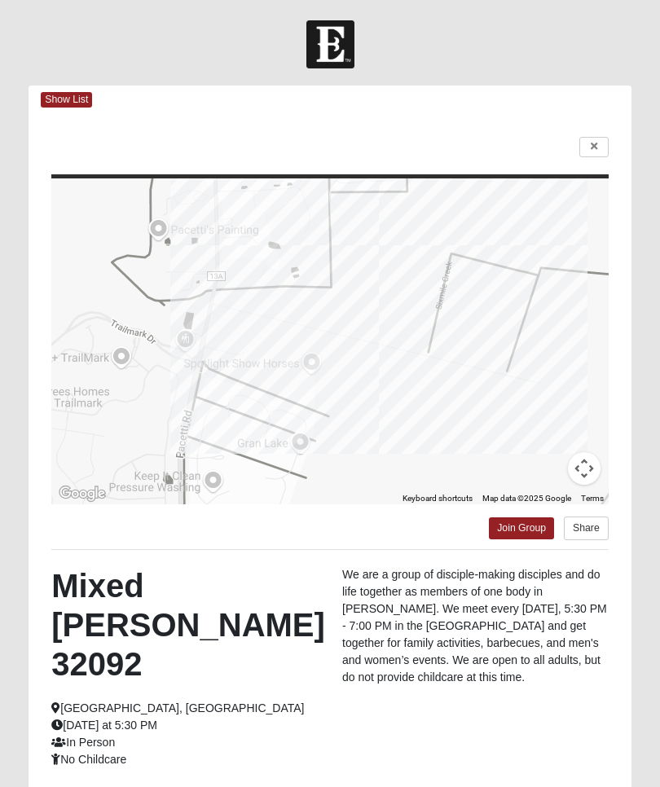
click at [599, 146] on link at bounding box center [594, 147] width 29 height 20
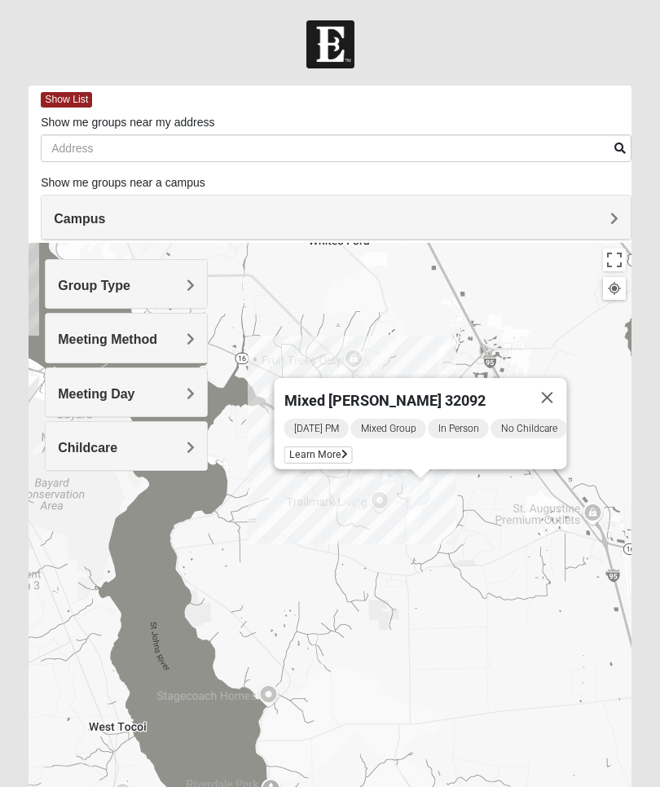
click at [553, 403] on button "Close" at bounding box center [547, 397] width 39 height 39
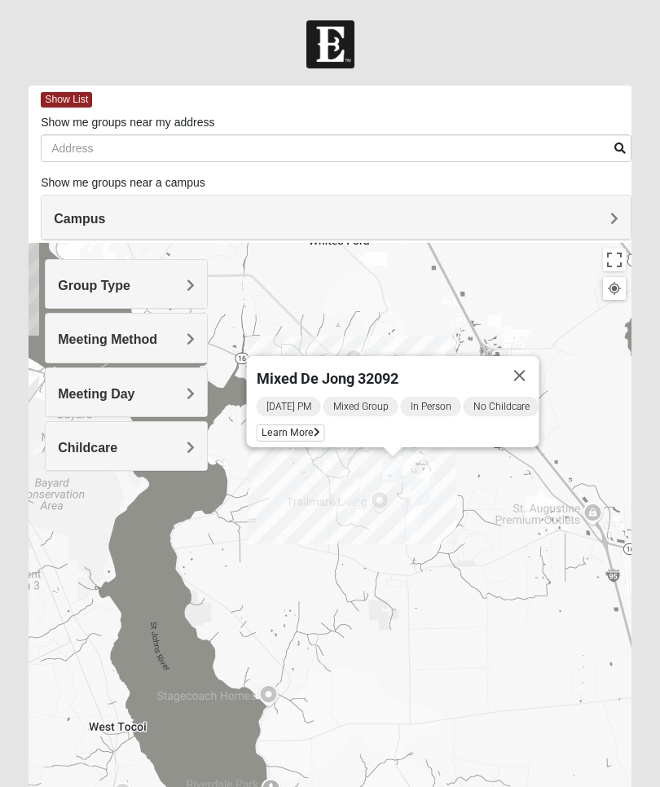
click at [303, 426] on span "Learn More" at bounding box center [291, 433] width 68 height 17
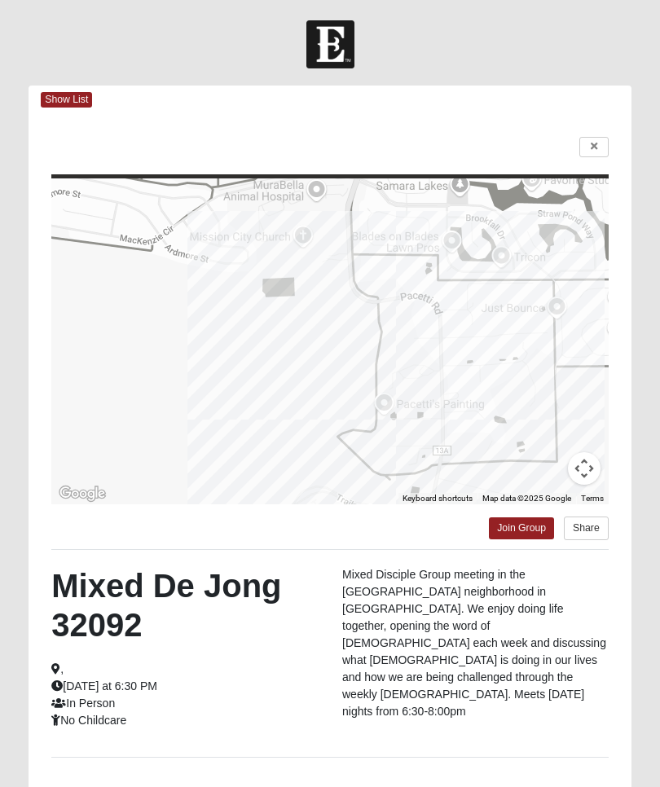
click at [599, 145] on link at bounding box center [594, 147] width 29 height 20
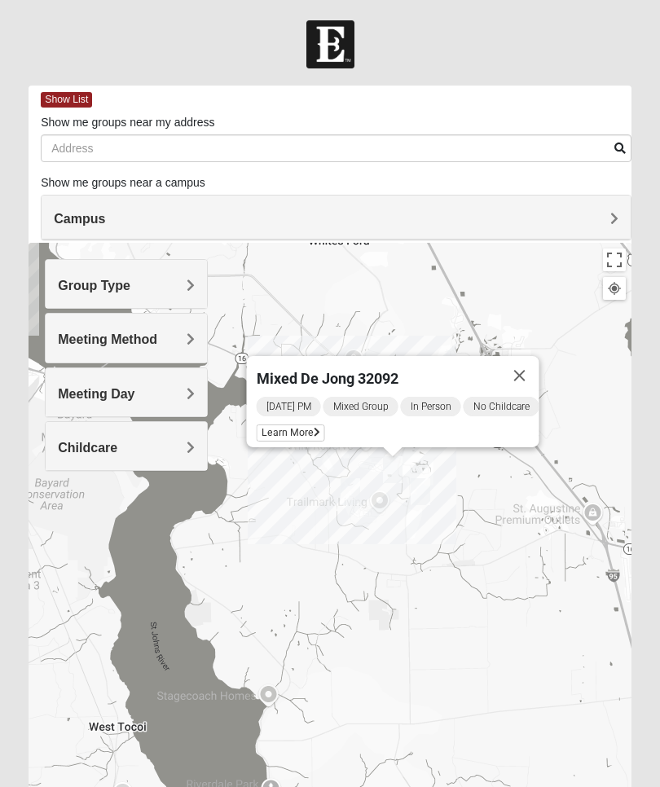
click at [523, 381] on button "Close" at bounding box center [520, 375] width 39 height 39
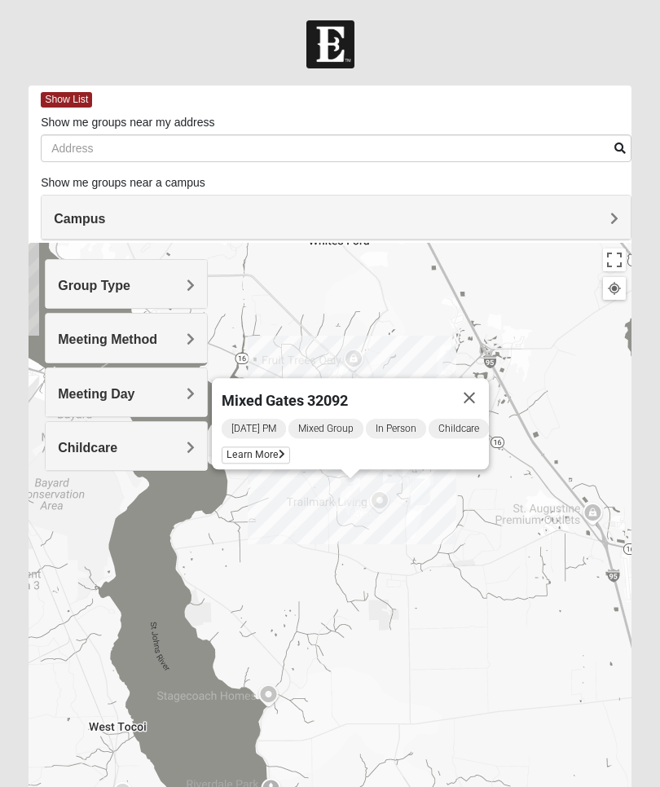
click at [262, 448] on span "Learn More" at bounding box center [256, 455] width 68 height 17
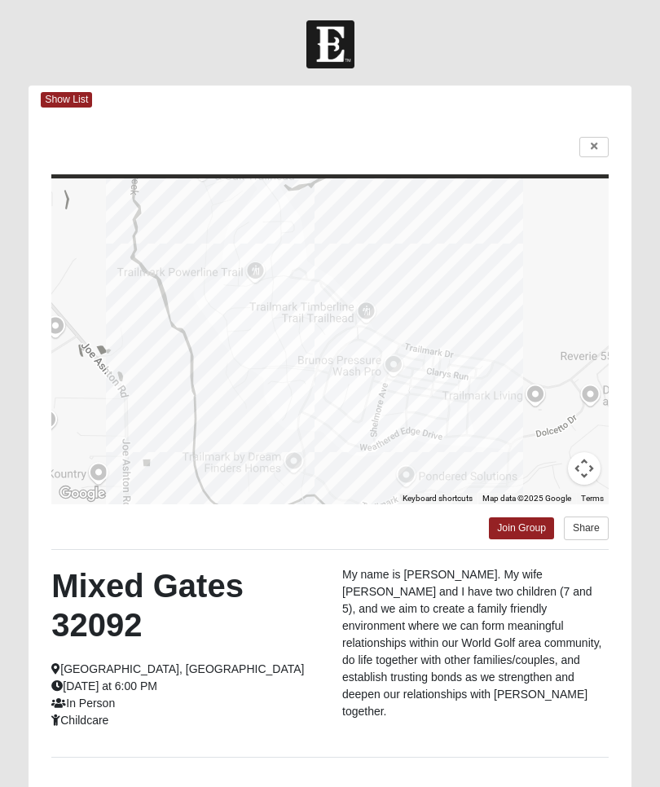
click at [585, 147] on link at bounding box center [594, 147] width 29 height 20
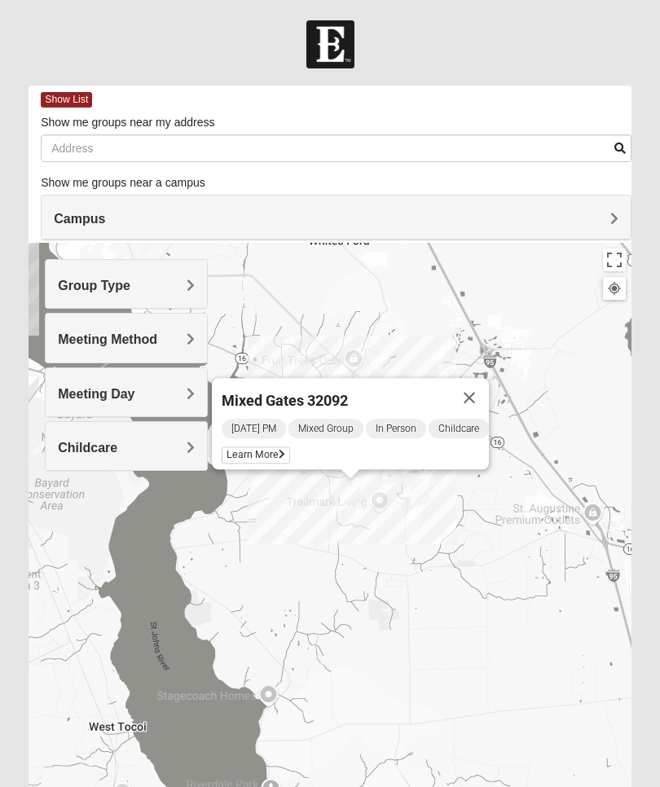
click at [477, 398] on button "Close" at bounding box center [469, 397] width 39 height 39
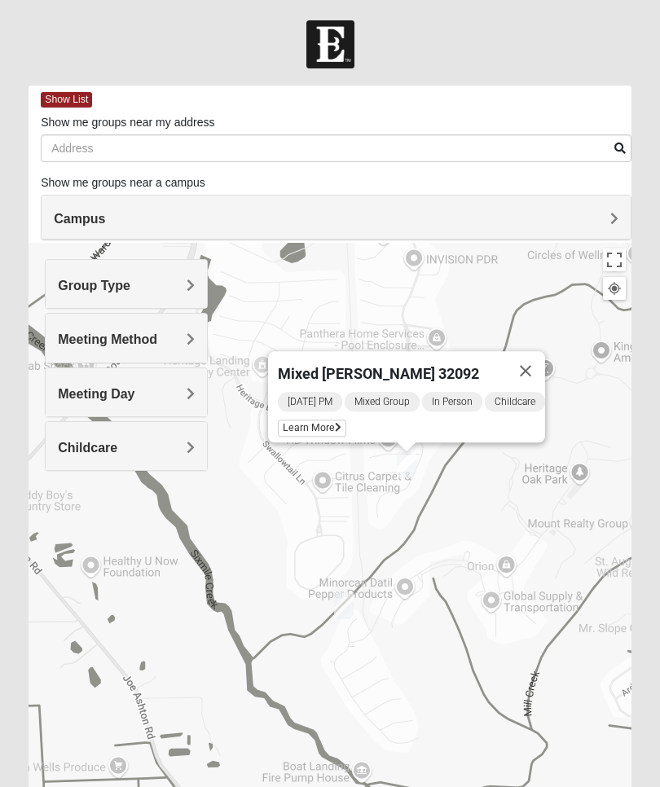
click at [312, 424] on span "Learn More" at bounding box center [312, 428] width 68 height 17
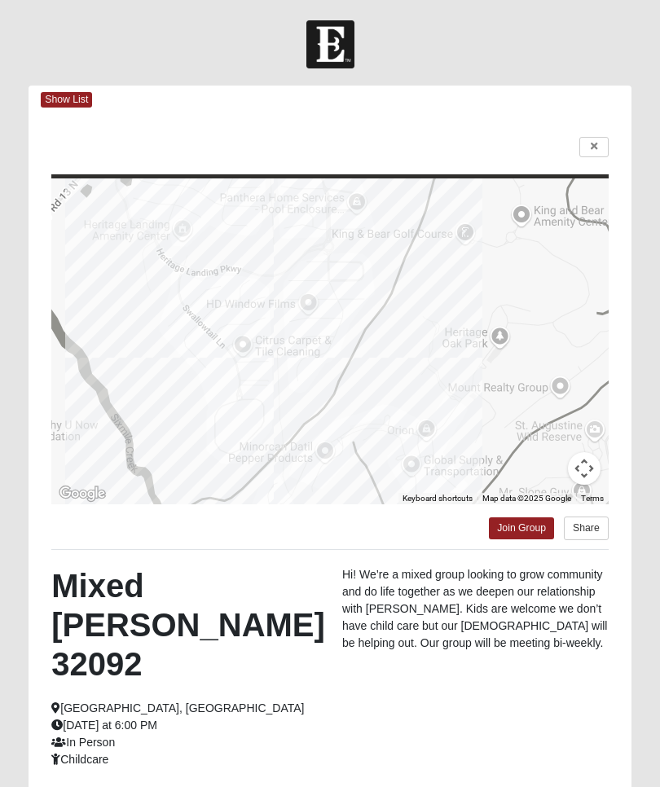
click at [605, 154] on link at bounding box center [594, 147] width 29 height 20
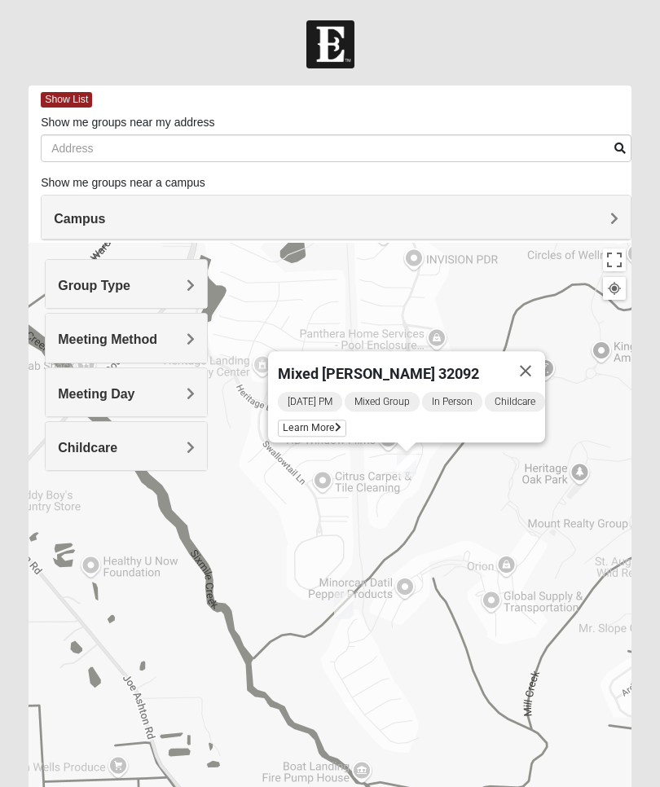
click at [538, 377] on button "Close" at bounding box center [525, 370] width 39 height 39
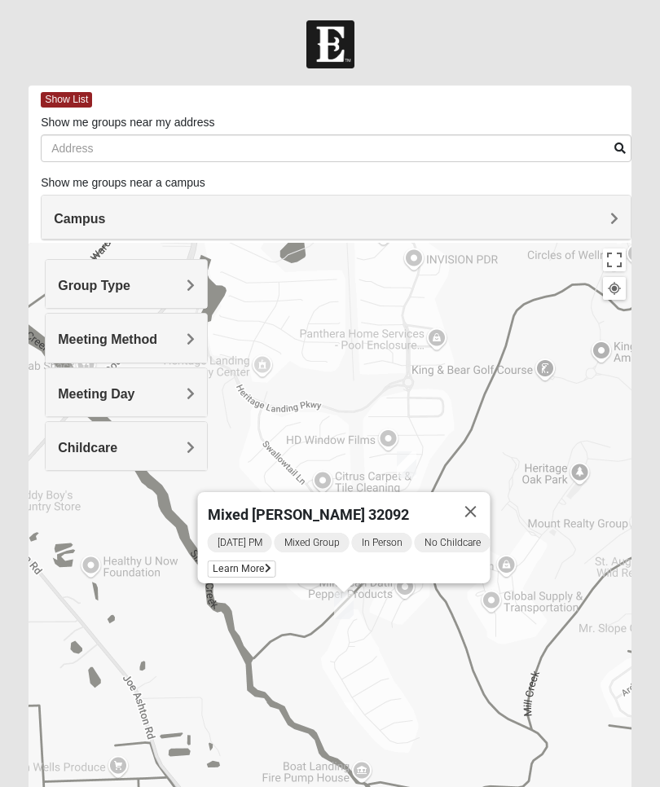
click at [255, 556] on div "Friday PM Mixed Group In Person No Childcare Learn More" at bounding box center [349, 557] width 283 height 52
click at [253, 568] on span "Learn More" at bounding box center [242, 569] width 68 height 17
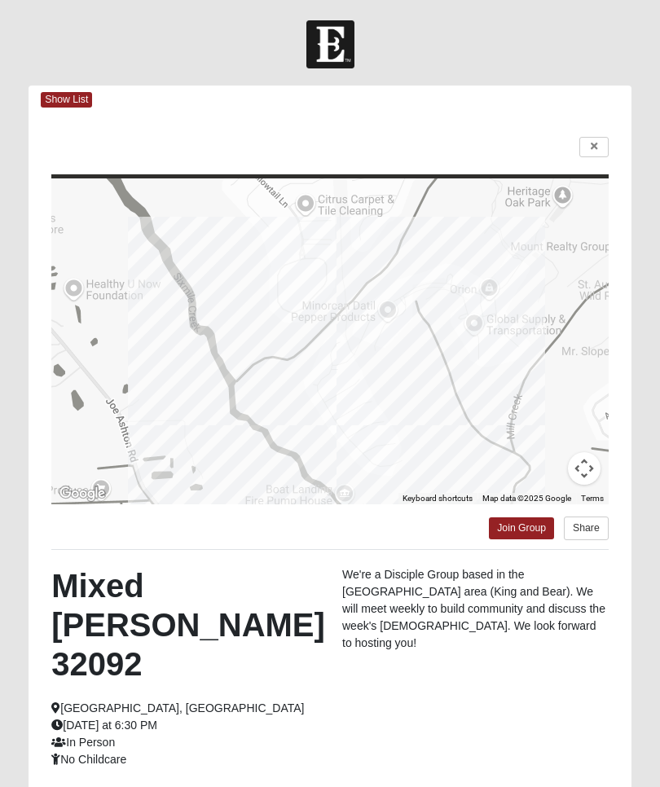
click at [599, 149] on link at bounding box center [594, 147] width 29 height 20
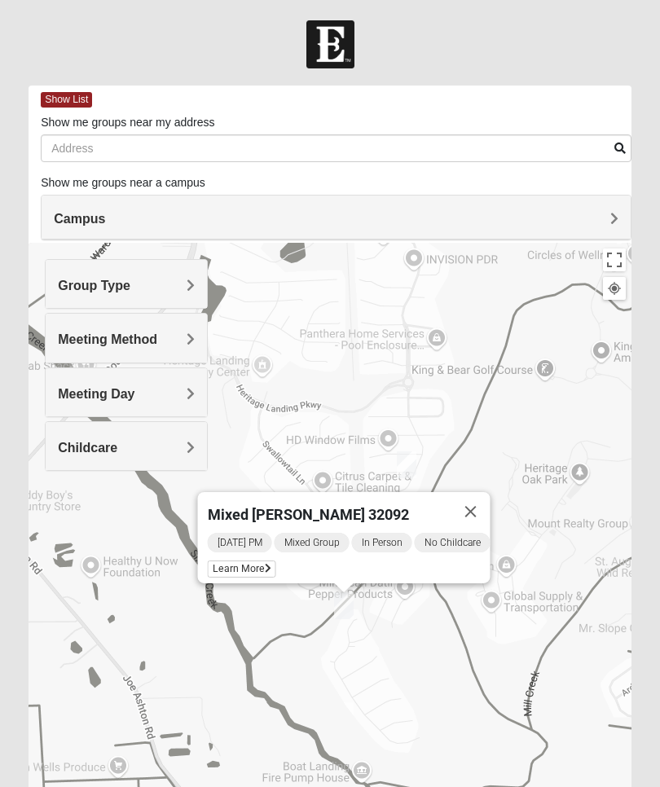
click at [470, 510] on button "Close" at bounding box center [471, 511] width 39 height 39
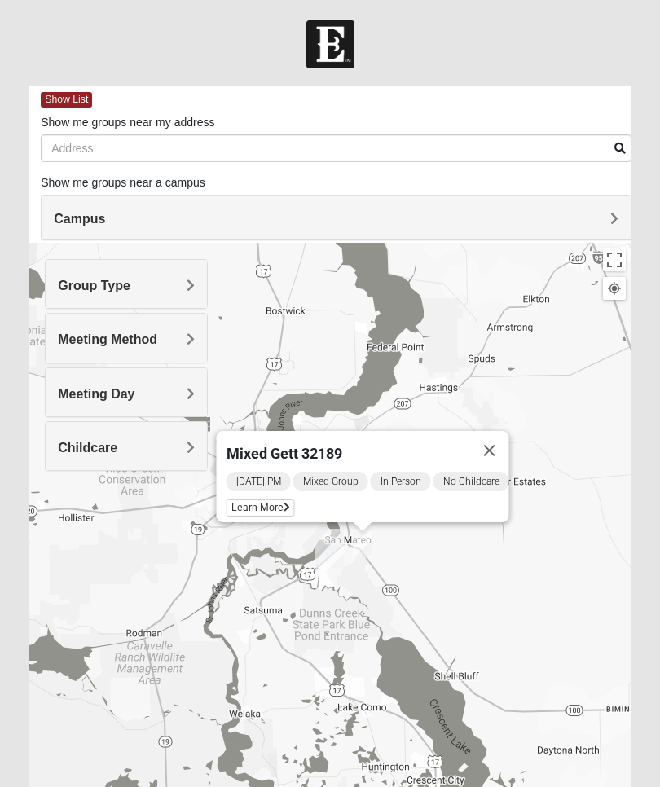
click at [269, 502] on span "Learn More" at bounding box center [261, 508] width 68 height 17
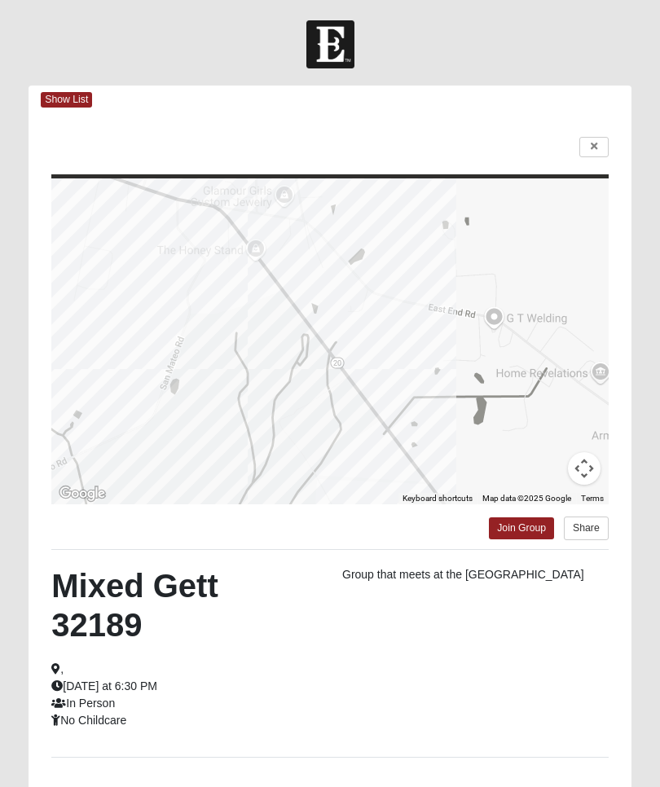
click at [601, 146] on link at bounding box center [594, 147] width 29 height 20
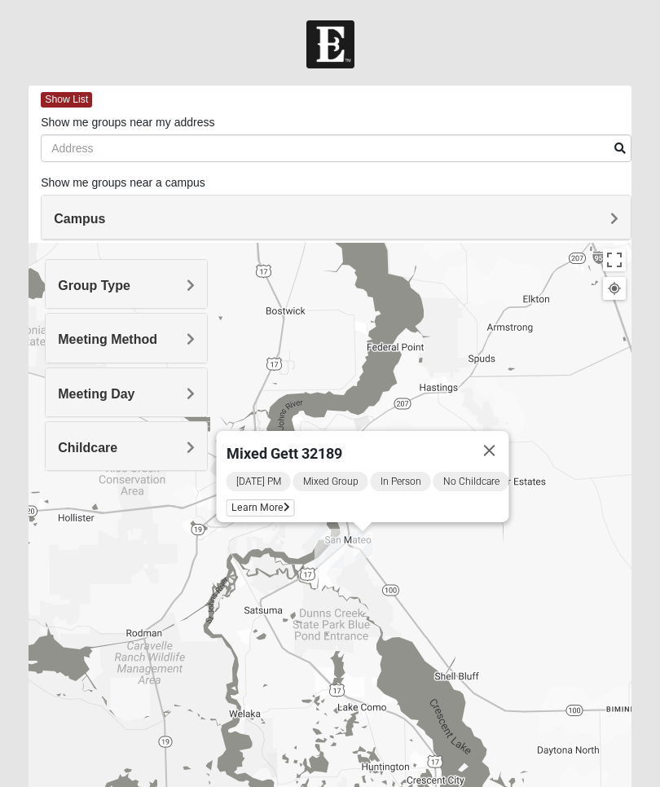
click at [500, 454] on button "Close" at bounding box center [489, 450] width 39 height 39
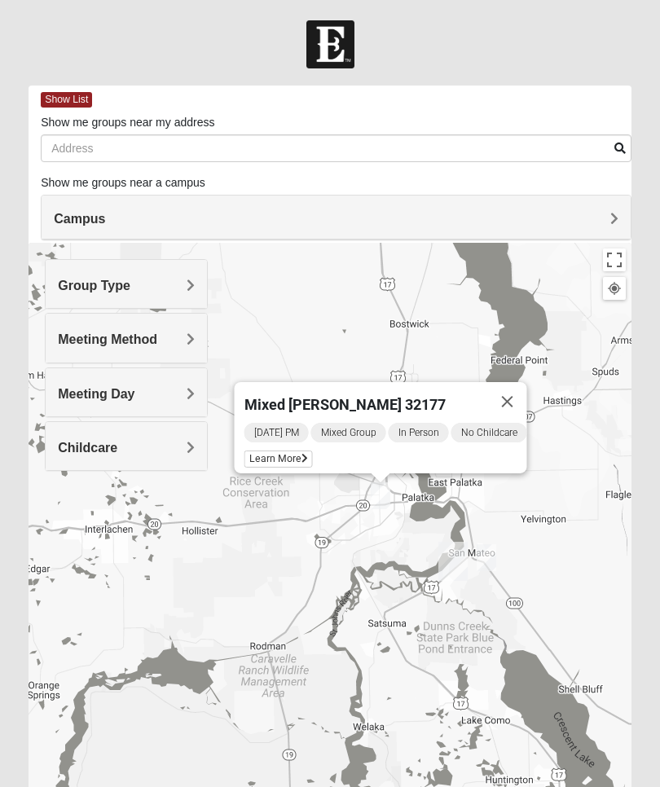
click at [298, 452] on span "Learn More" at bounding box center [279, 459] width 68 height 17
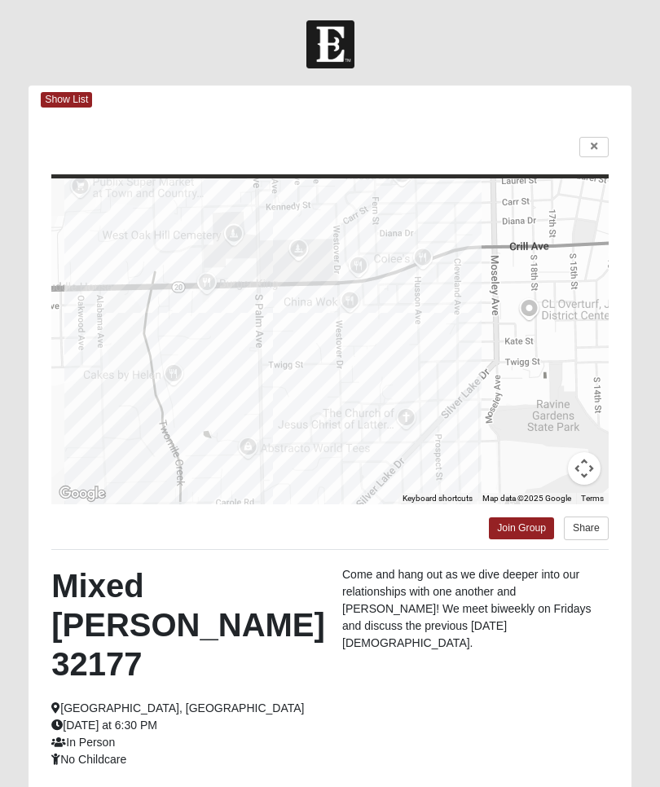
click at [595, 148] on icon at bounding box center [594, 147] width 7 height 10
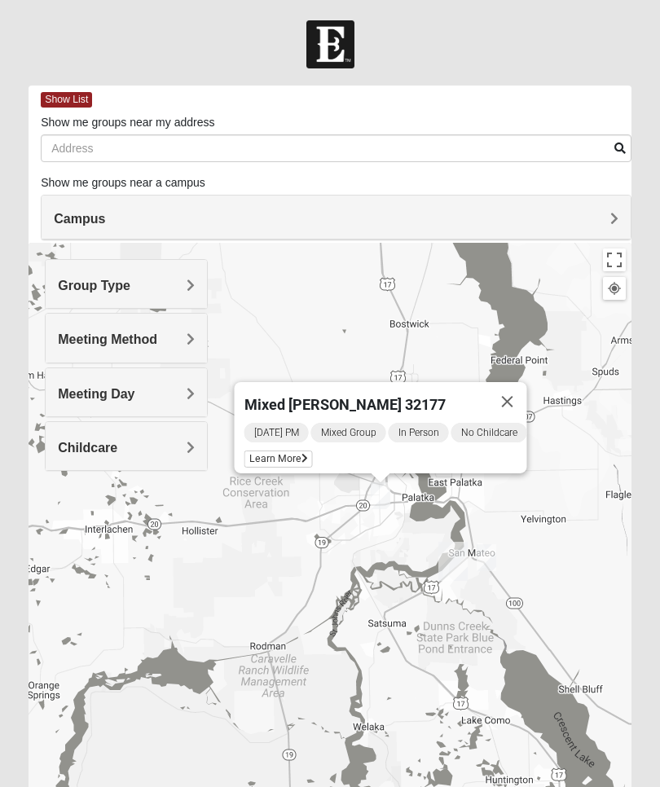
click at [513, 408] on button "Close" at bounding box center [507, 401] width 39 height 39
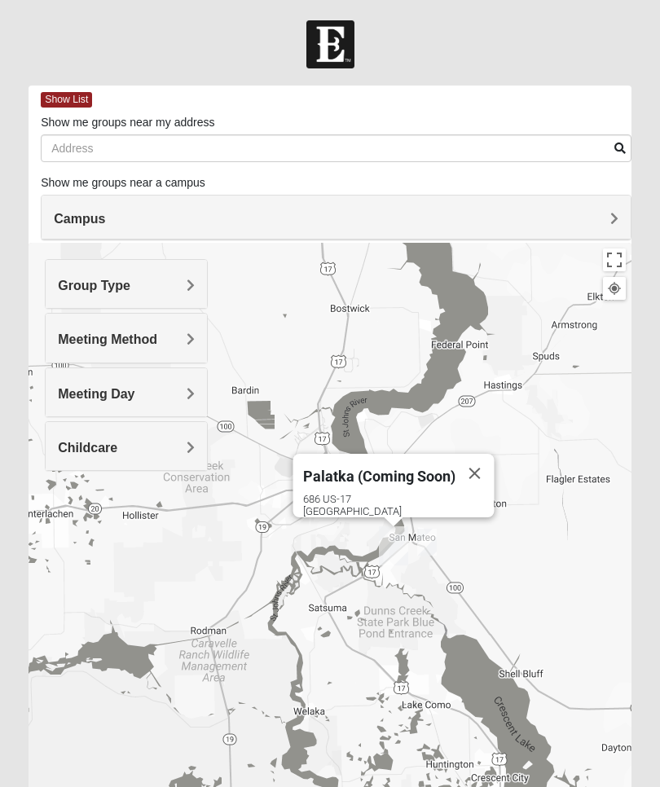
click at [479, 461] on button "Close" at bounding box center [475, 473] width 39 height 39
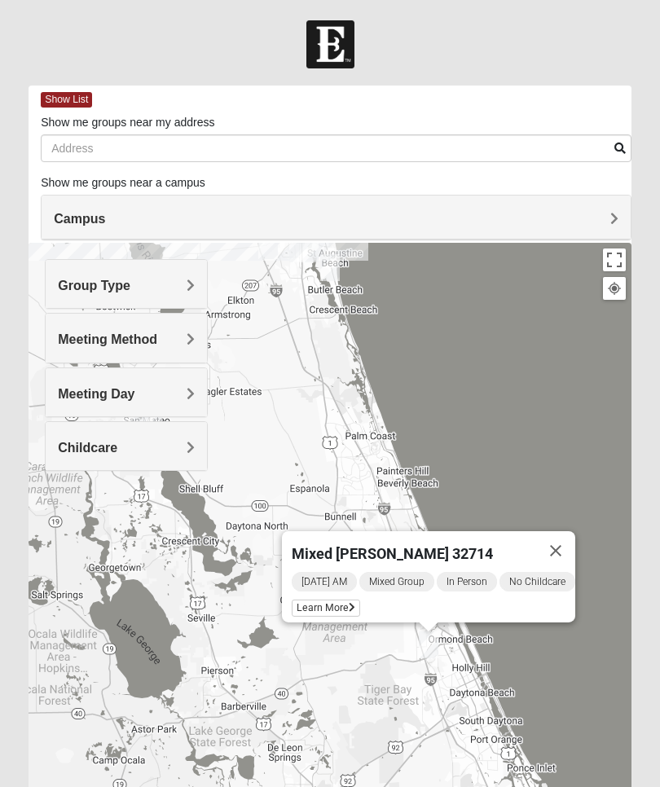
click at [337, 602] on span "Learn More" at bounding box center [326, 608] width 68 height 17
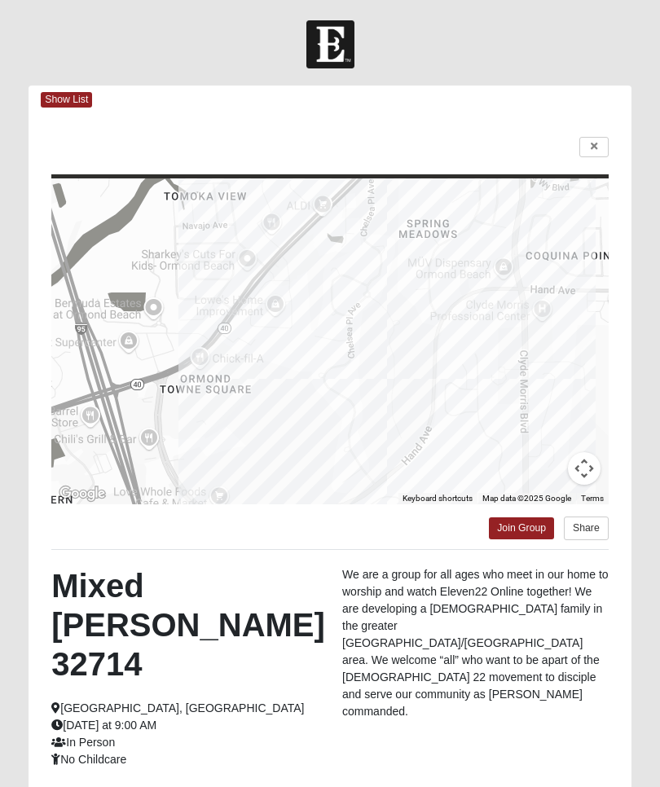
click at [595, 155] on link at bounding box center [594, 147] width 29 height 20
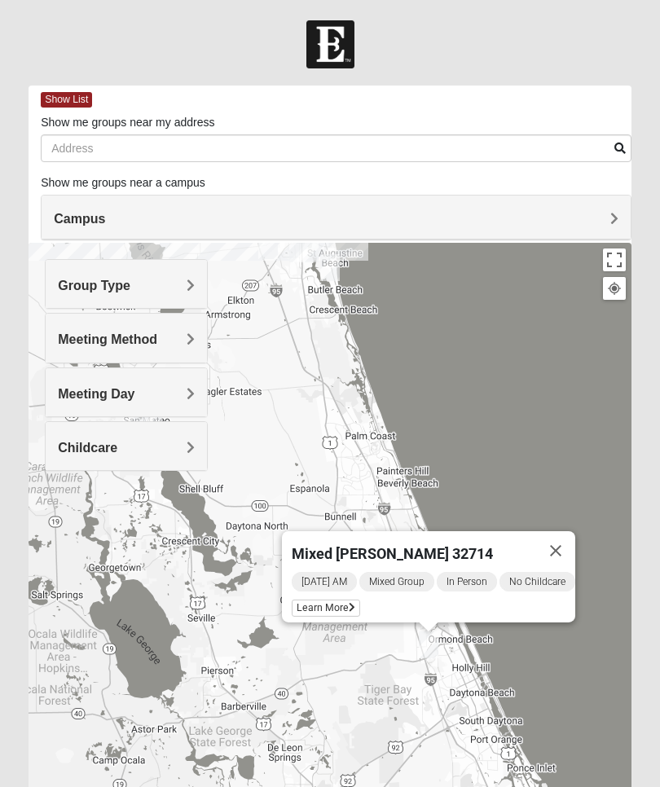
click at [558, 555] on button "Close" at bounding box center [555, 550] width 39 height 39
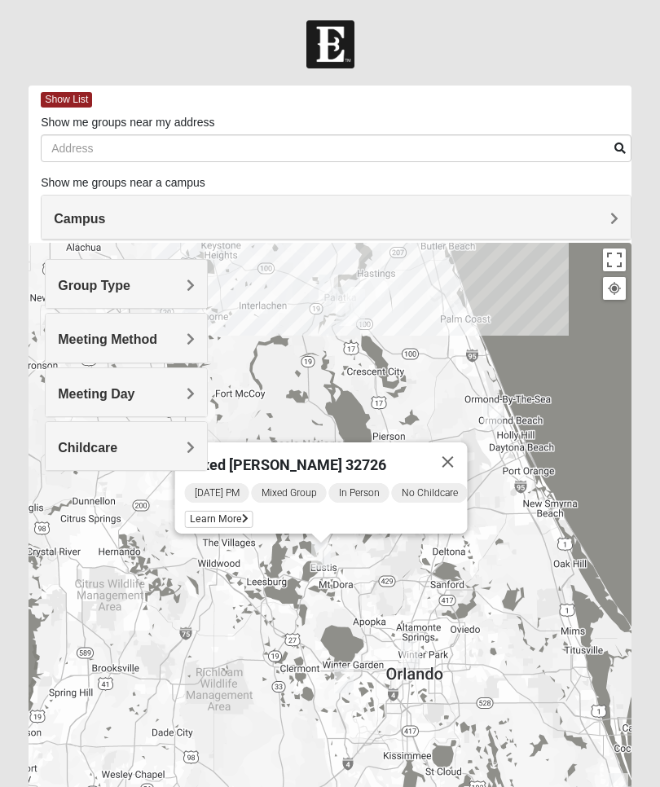
click at [231, 516] on span "Learn More" at bounding box center [219, 519] width 68 height 17
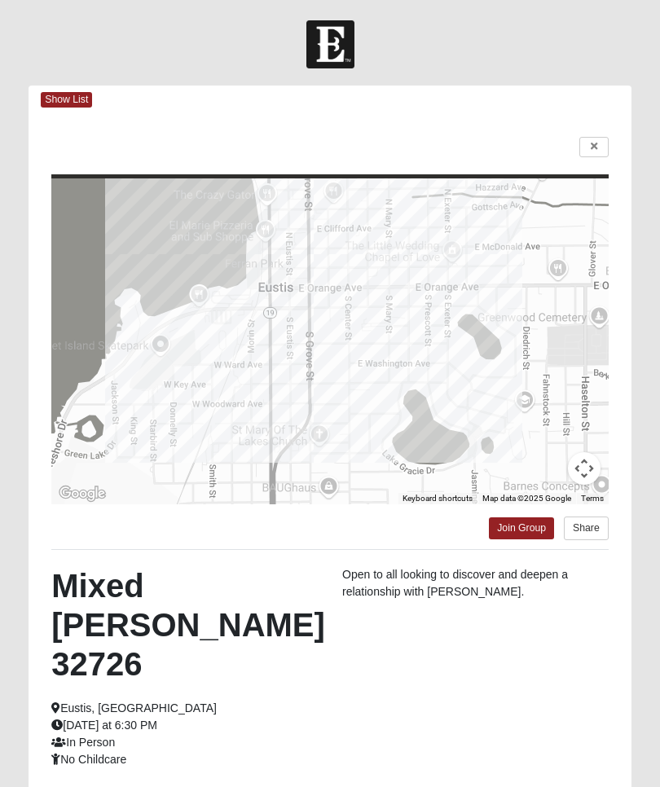
click at [594, 151] on icon at bounding box center [594, 147] width 7 height 10
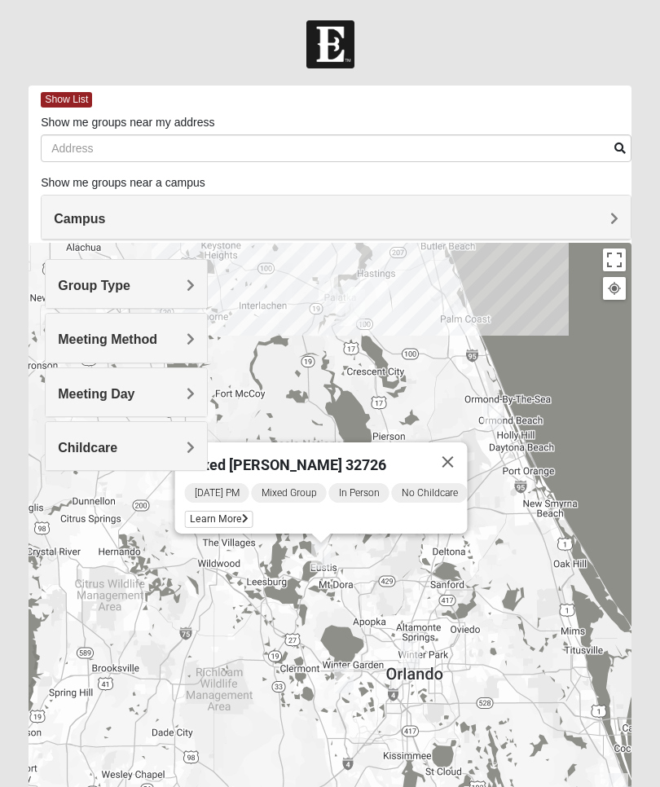
click at [461, 467] on button "Close" at bounding box center [448, 462] width 39 height 39
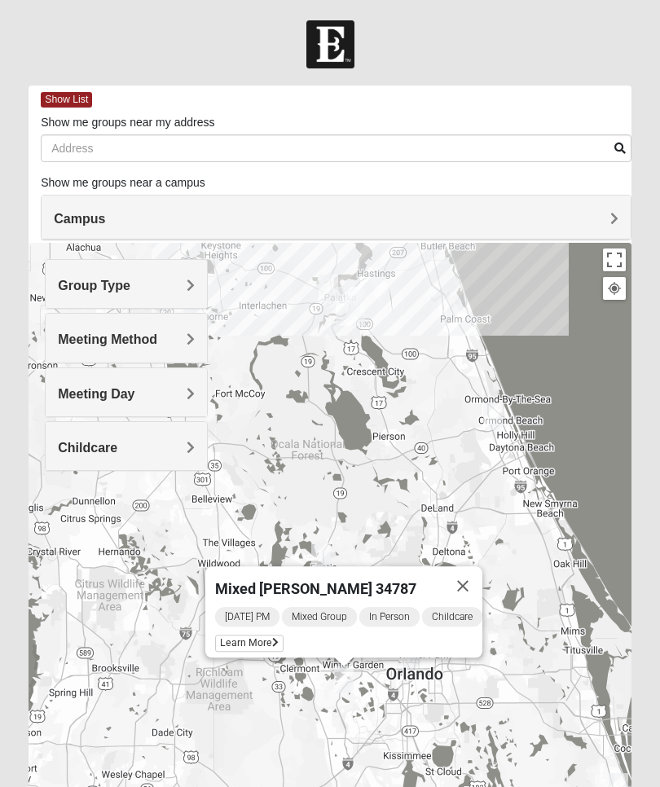
click at [256, 640] on span "Learn More" at bounding box center [249, 643] width 68 height 17
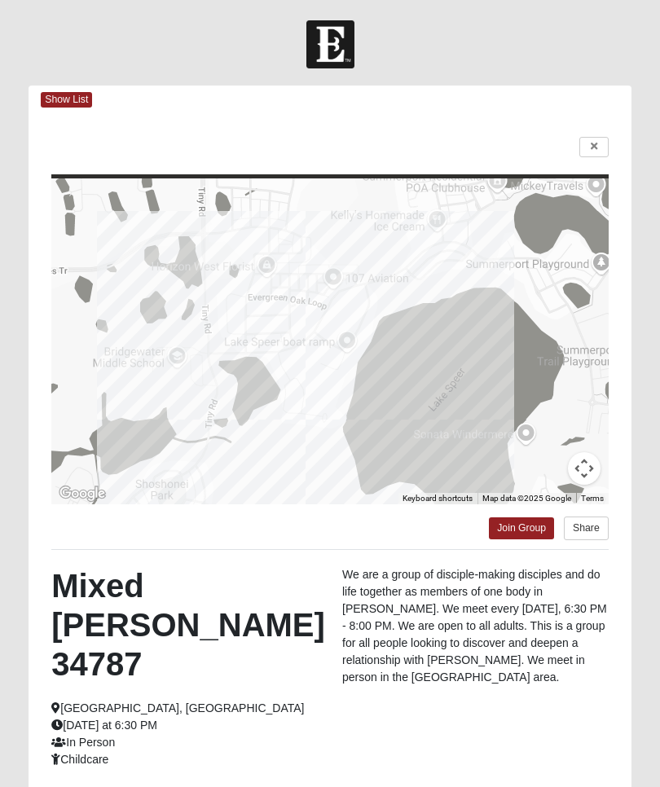
click at [598, 149] on link at bounding box center [594, 147] width 29 height 20
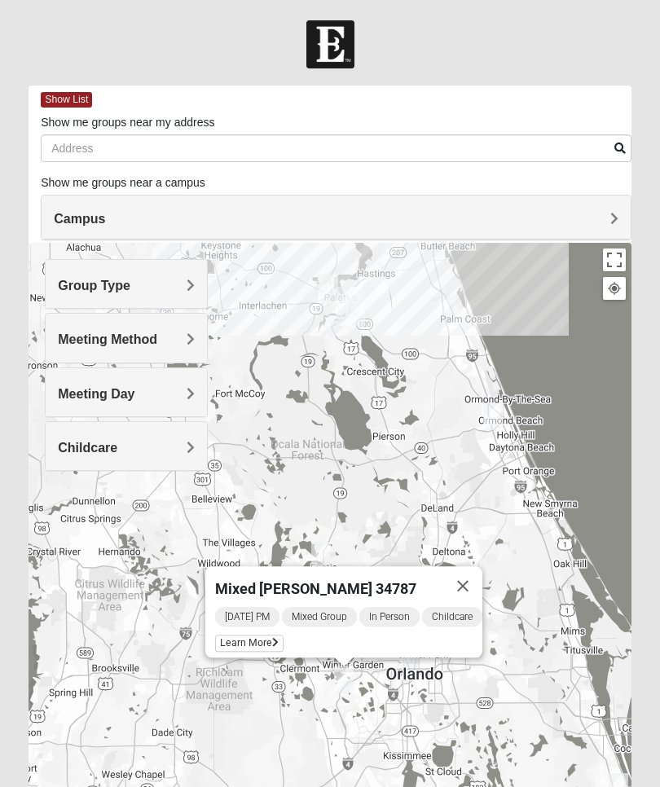
click at [476, 584] on button "Close" at bounding box center [462, 586] width 39 height 39
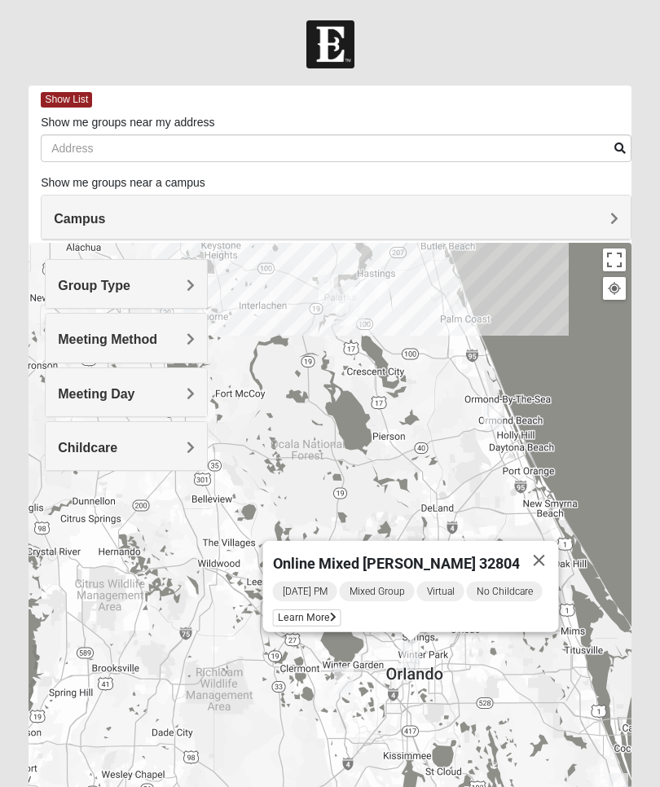
click at [318, 612] on span "Learn More" at bounding box center [307, 618] width 68 height 17
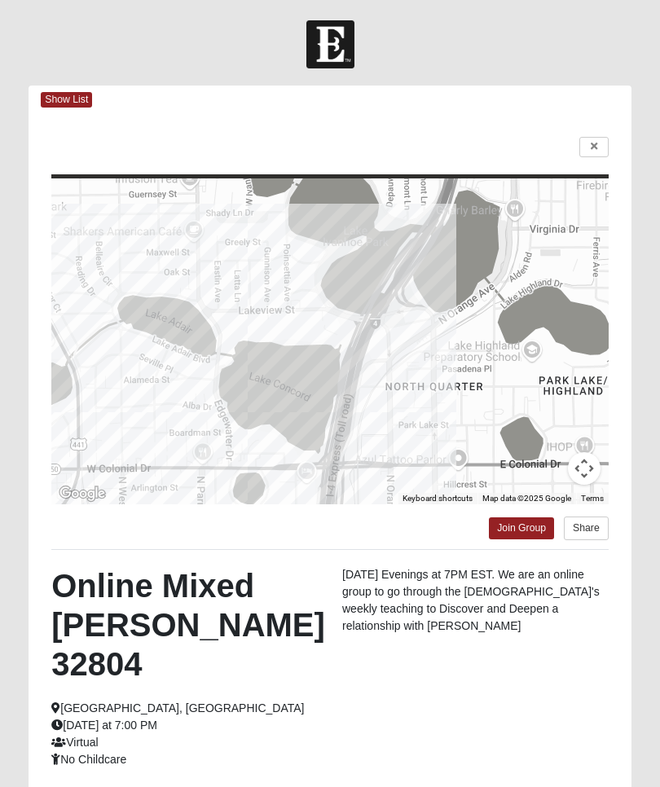
click at [597, 151] on icon at bounding box center [594, 147] width 7 height 10
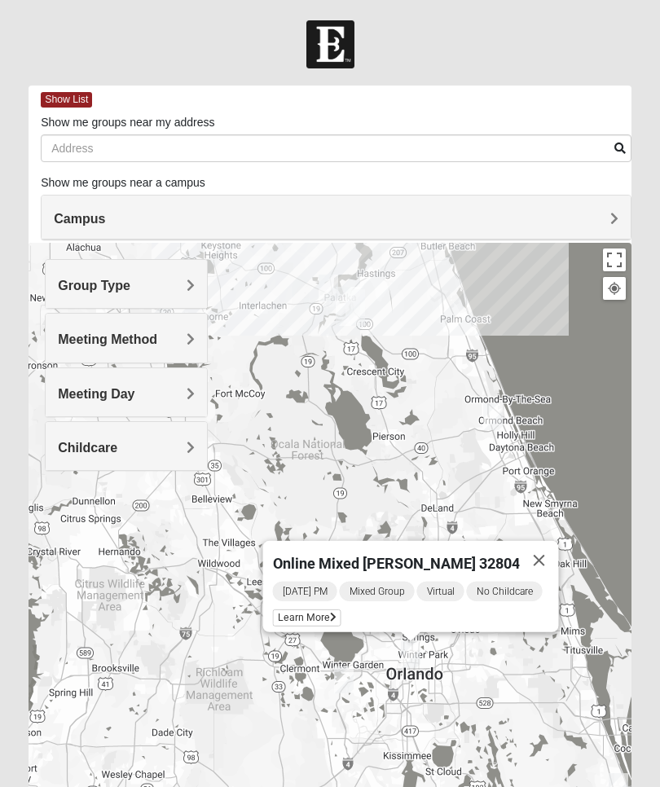
click at [542, 554] on button "Close" at bounding box center [539, 560] width 39 height 39
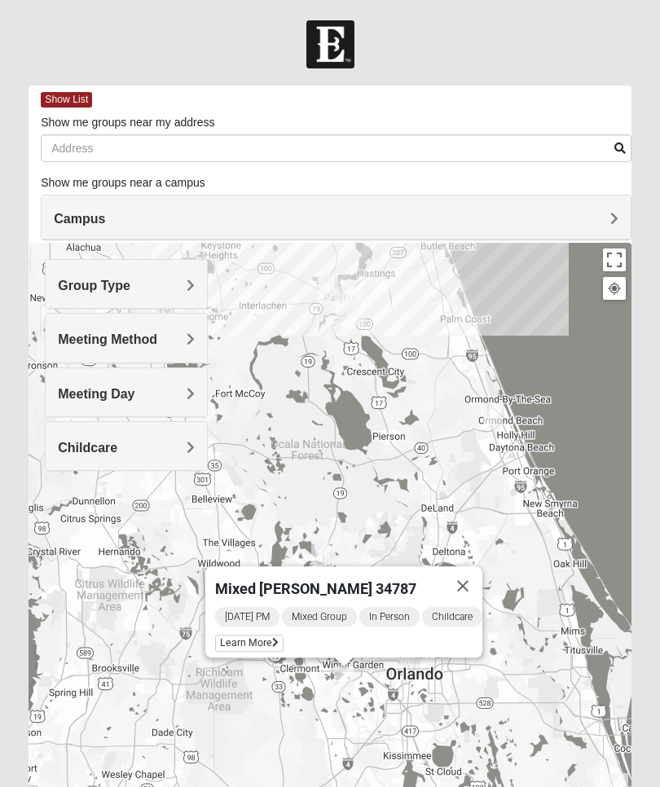
click at [255, 635] on span "Learn More" at bounding box center [249, 643] width 68 height 17
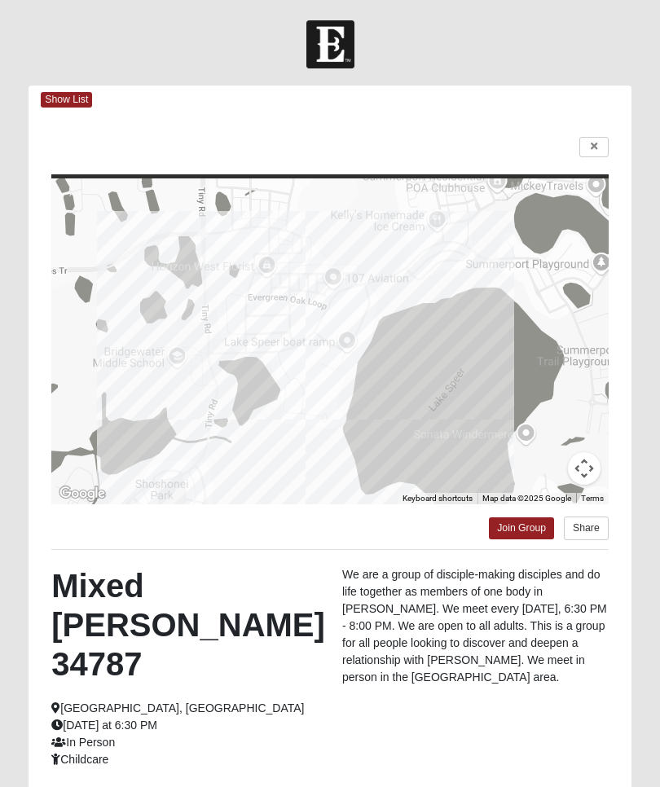
click at [594, 147] on icon at bounding box center [594, 147] width 7 height 10
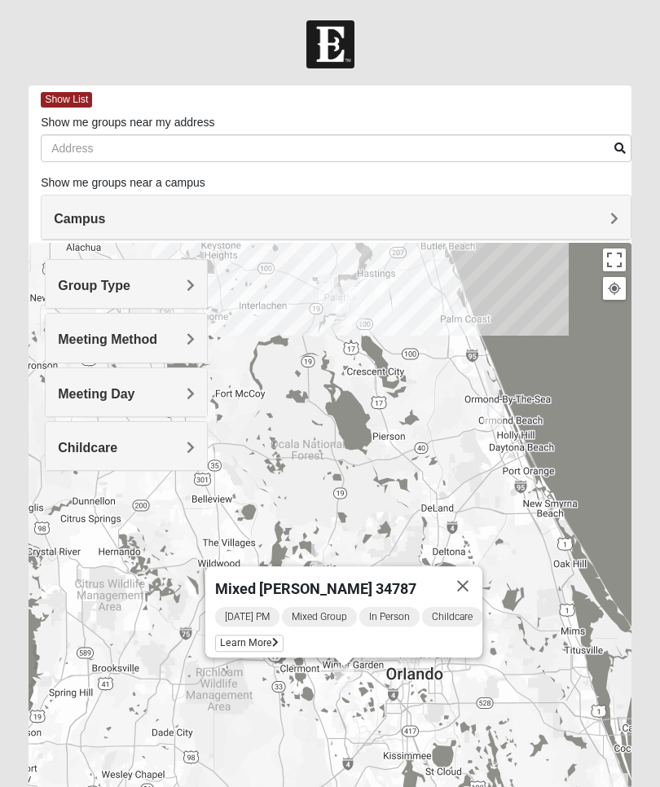
click at [471, 586] on button "Close" at bounding box center [462, 586] width 39 height 39
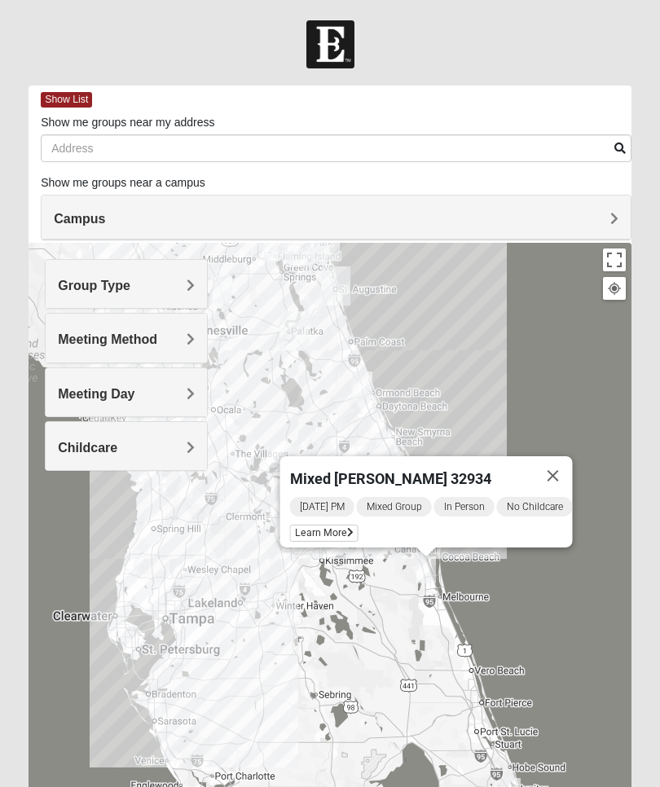
click at [320, 526] on span "Learn More" at bounding box center [324, 533] width 68 height 17
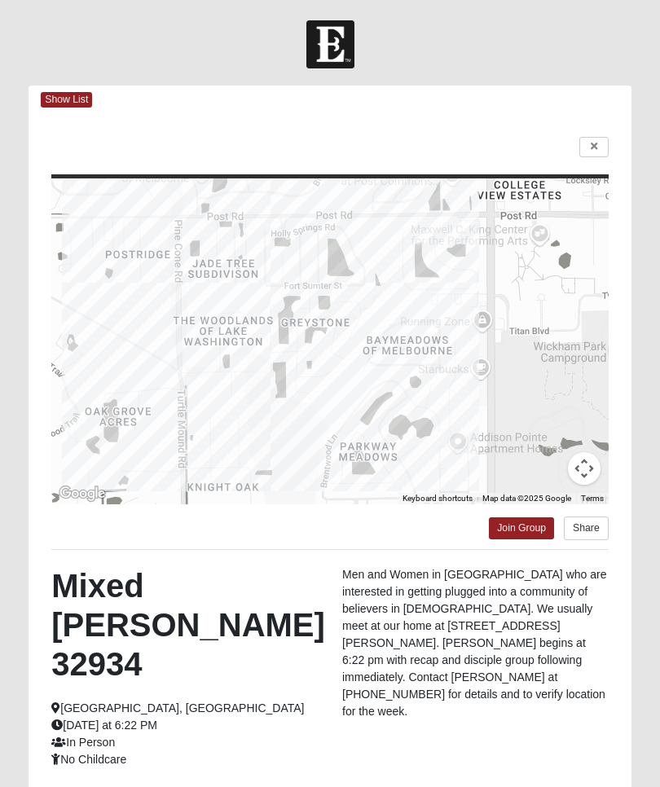
click at [598, 144] on link at bounding box center [594, 147] width 29 height 20
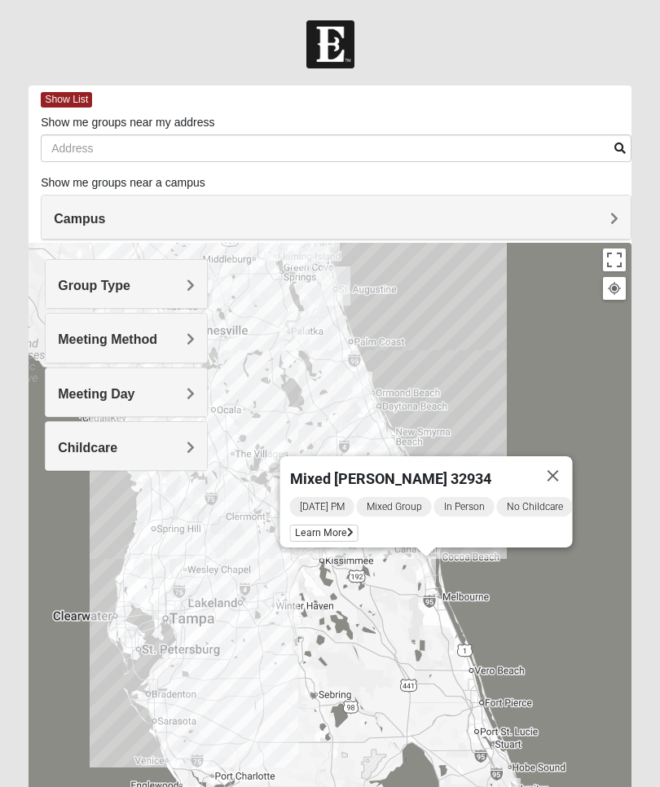
click at [562, 475] on button "Close" at bounding box center [553, 475] width 39 height 39
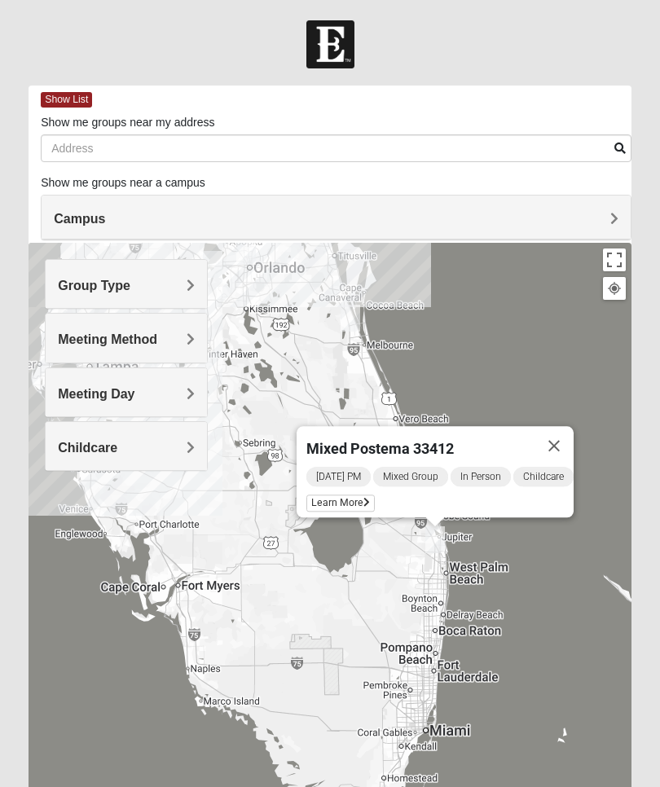
click at [339, 496] on span "Learn More" at bounding box center [341, 503] width 68 height 17
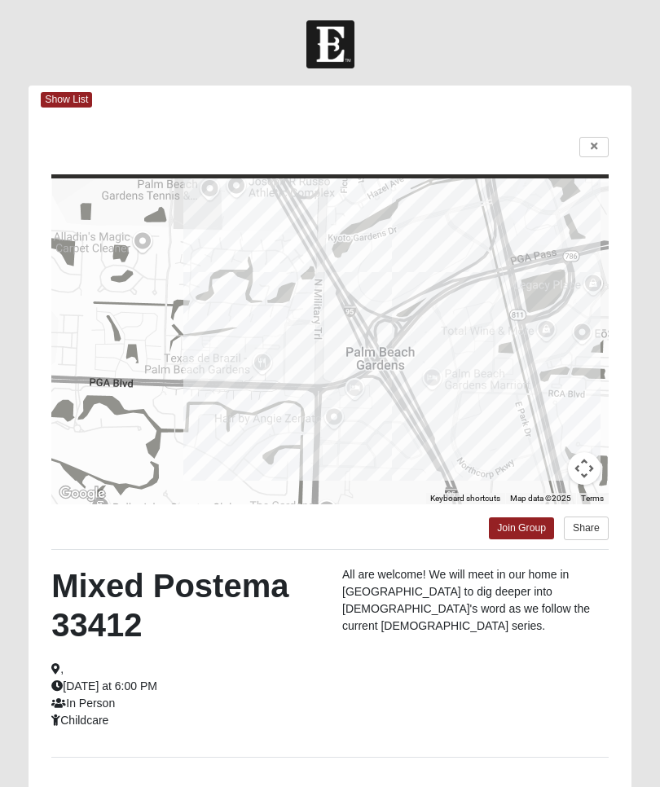
click at [596, 150] on icon at bounding box center [594, 147] width 7 height 10
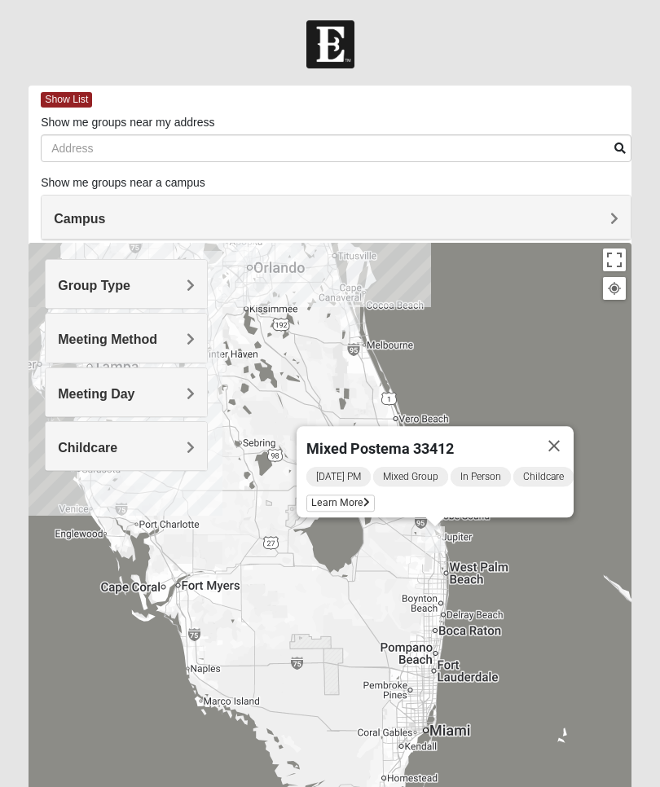
click at [559, 449] on button "Close" at bounding box center [554, 445] width 39 height 39
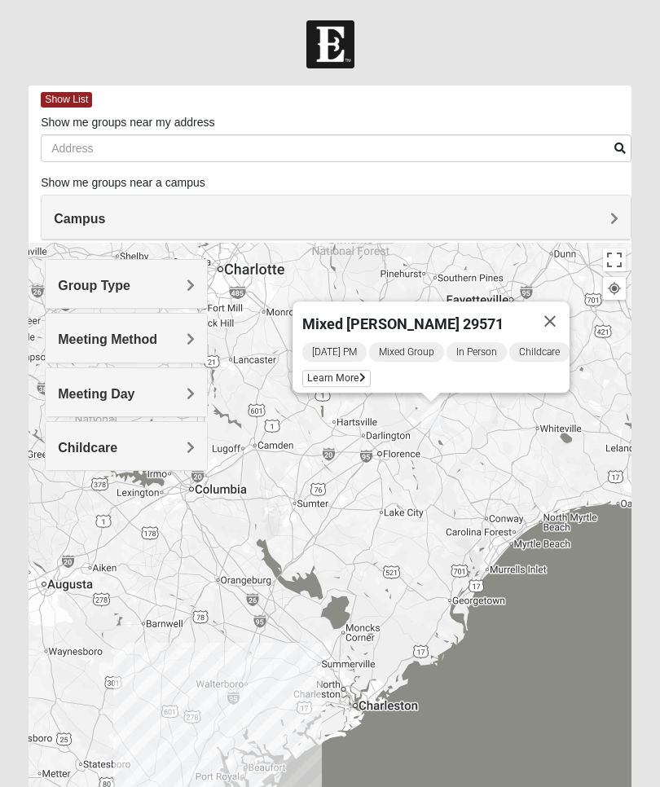
click at [339, 373] on span "Learn More" at bounding box center [336, 378] width 68 height 17
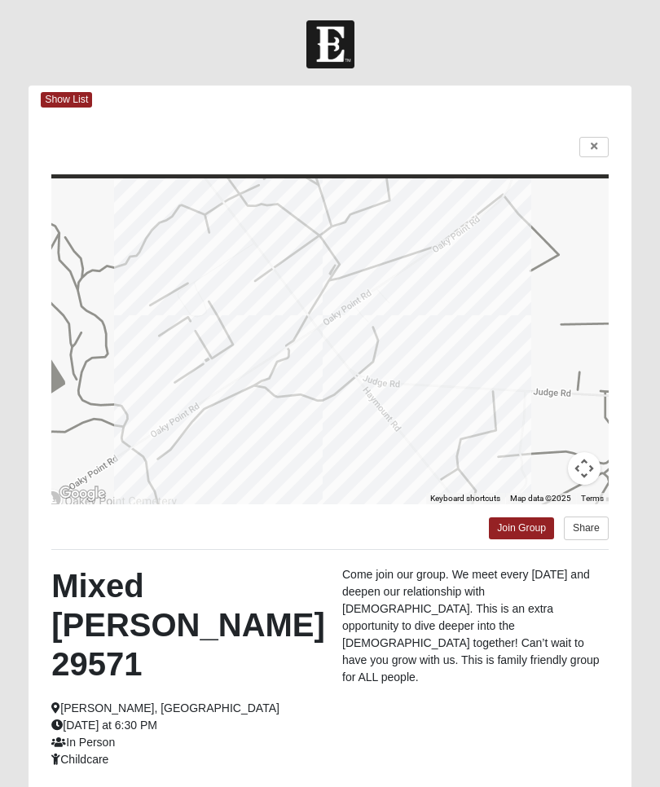
click at [595, 149] on icon at bounding box center [594, 147] width 7 height 10
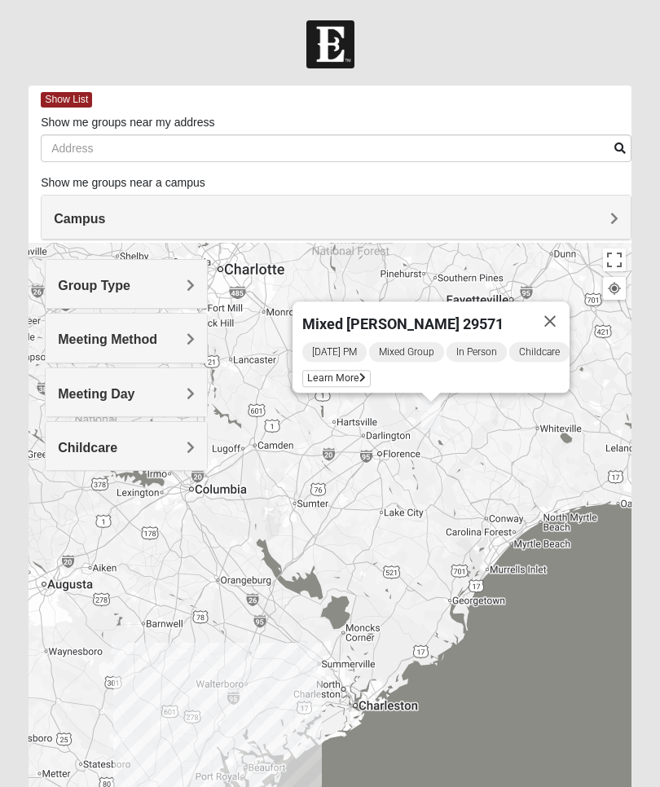
click at [562, 324] on button "Close" at bounding box center [550, 321] width 39 height 39
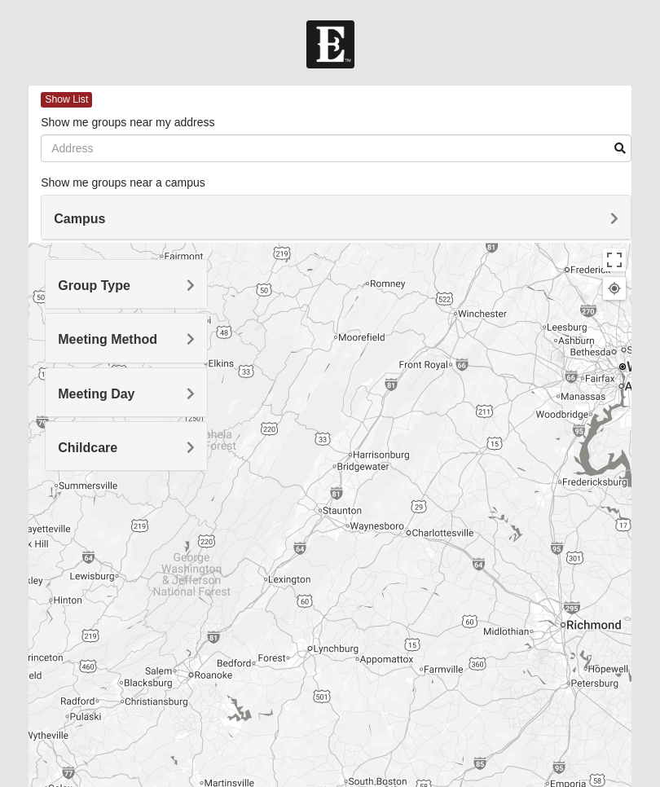
click at [98, 281] on span "Group Type" at bounding box center [94, 286] width 73 height 14
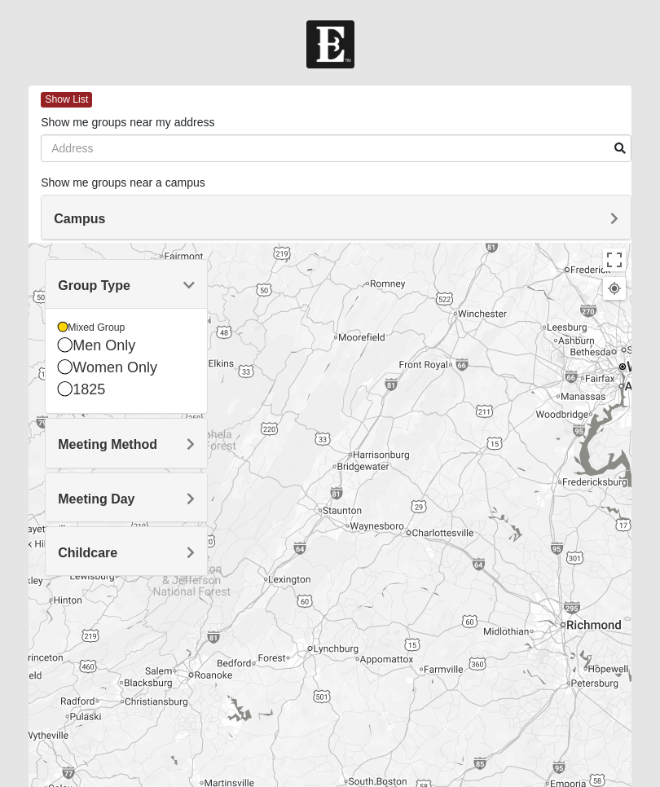
click at [99, 443] on span "Meeting Method" at bounding box center [107, 445] width 99 height 14
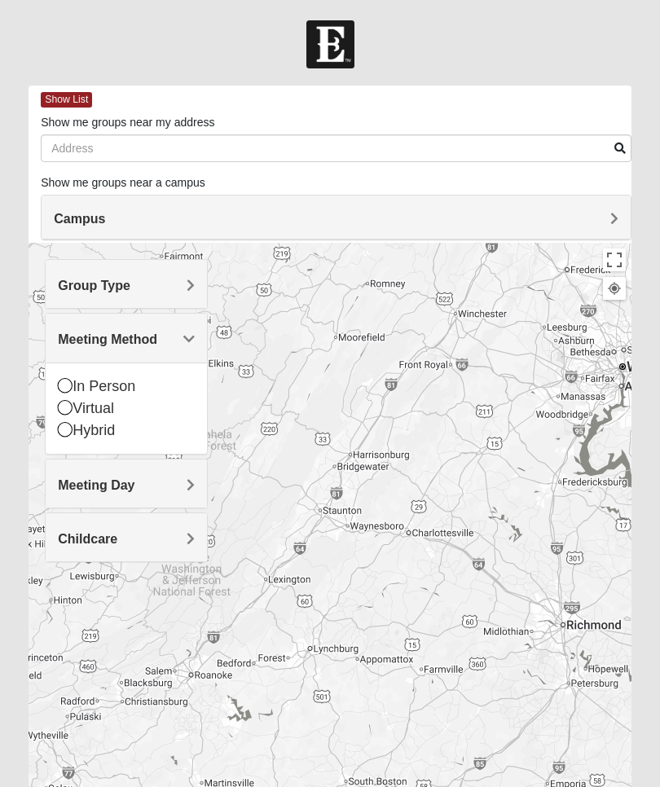
click at [90, 481] on span "Meeting Day" at bounding box center [96, 486] width 77 height 14
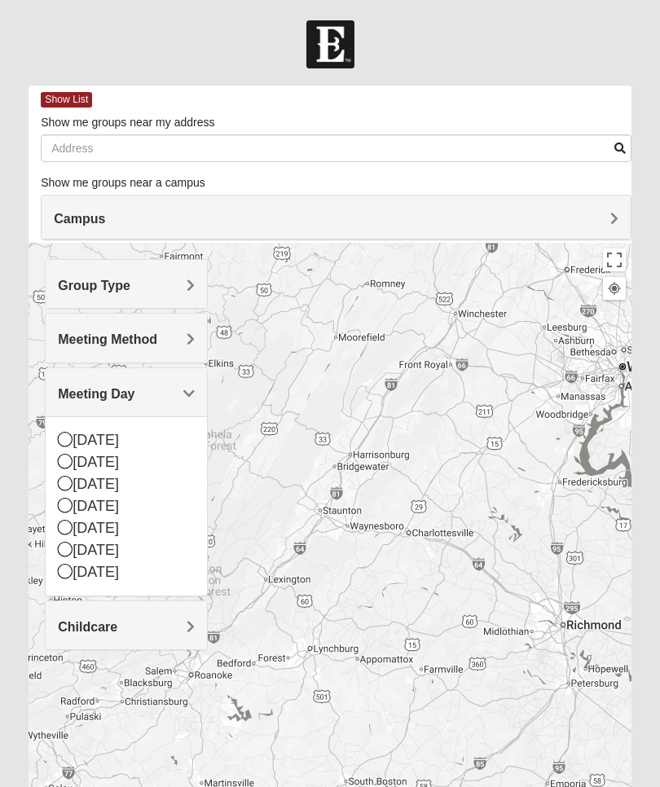
click at [84, 622] on span "Childcare" at bounding box center [88, 627] width 60 height 14
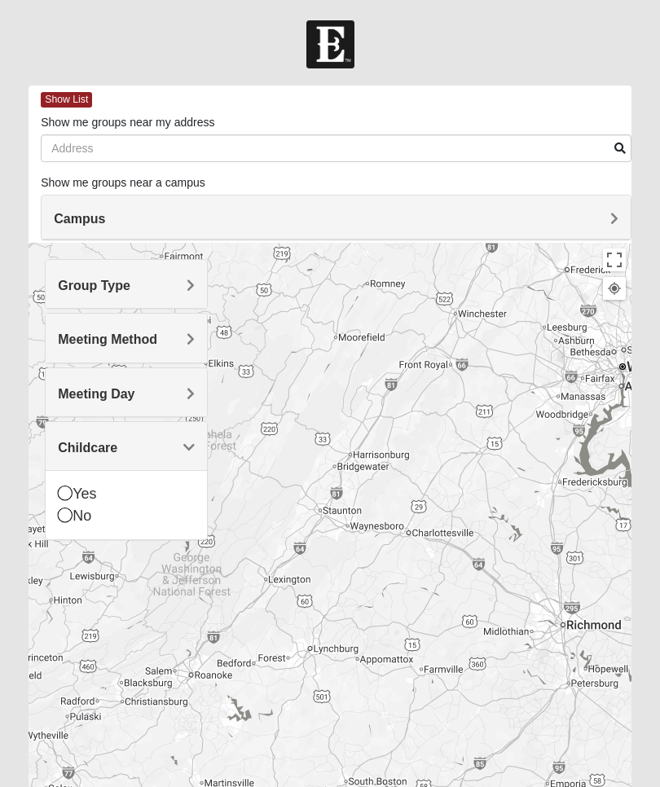
click at [66, 99] on span "Show List" at bounding box center [66, 99] width 51 height 15
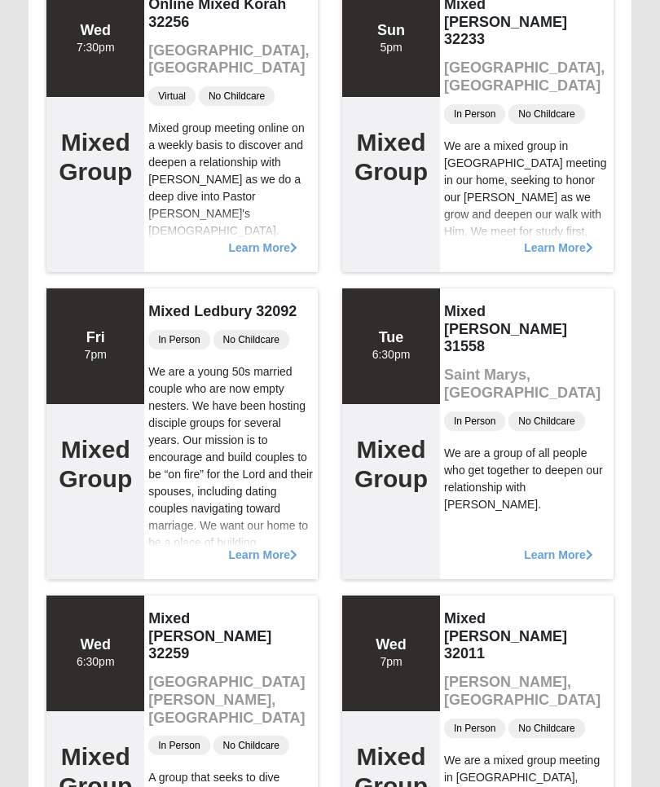
scroll to position [2377, 0]
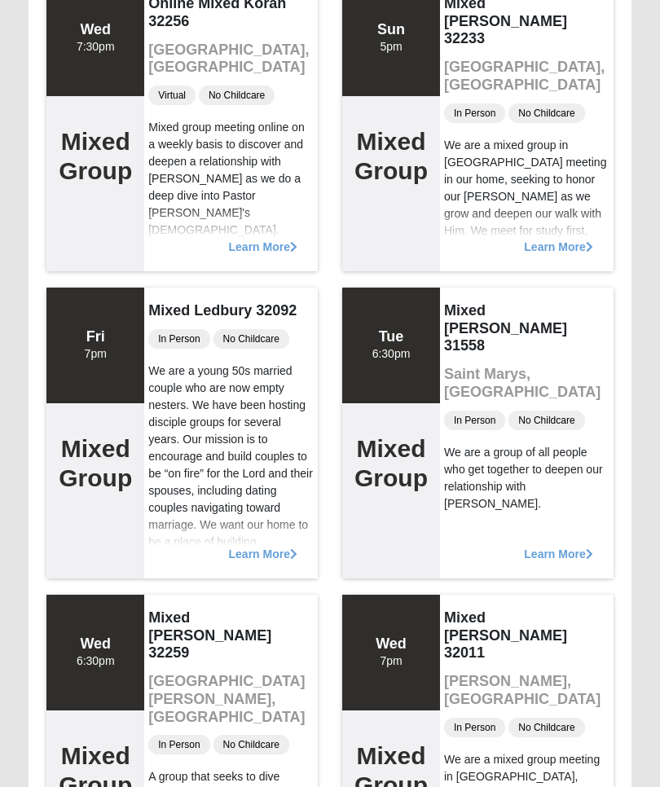
click at [257, 546] on span "Learn More" at bounding box center [263, 546] width 68 height 0
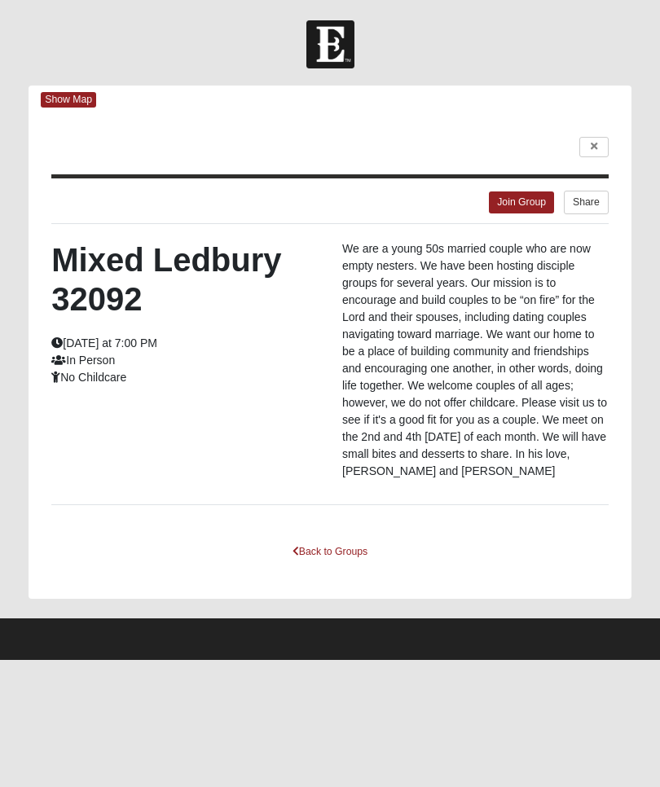
scroll to position [0, 0]
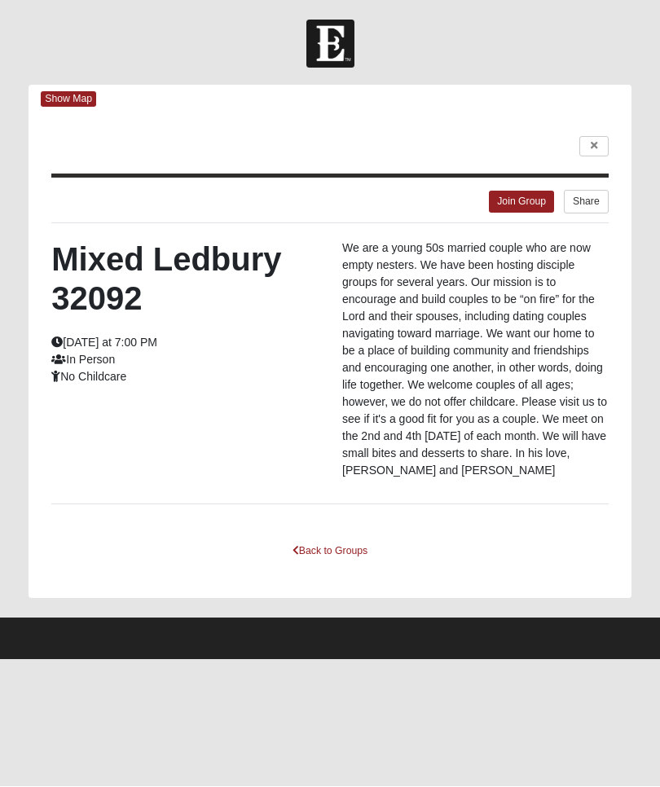
click at [597, 144] on icon at bounding box center [594, 147] width 7 height 10
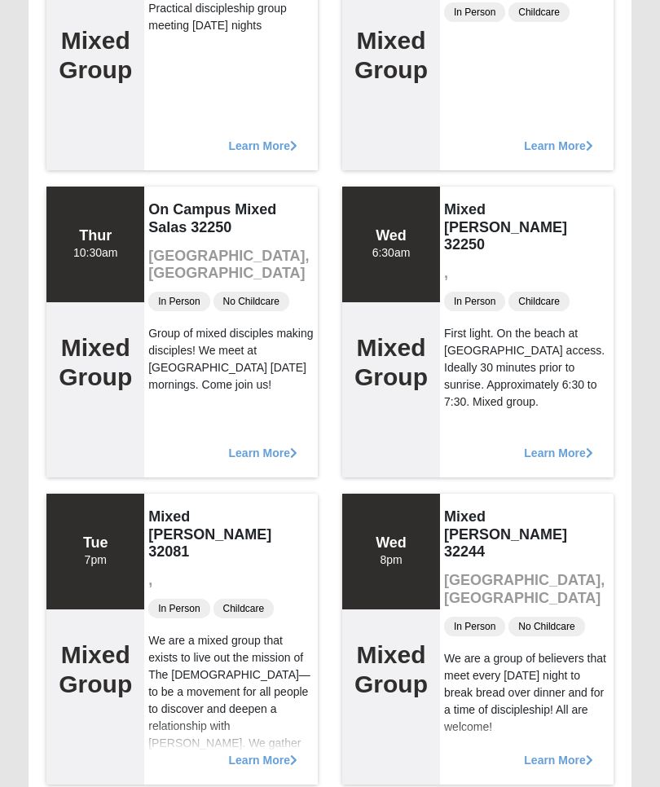
scroll to position [20916, 0]
